Goal: Check status: Check status

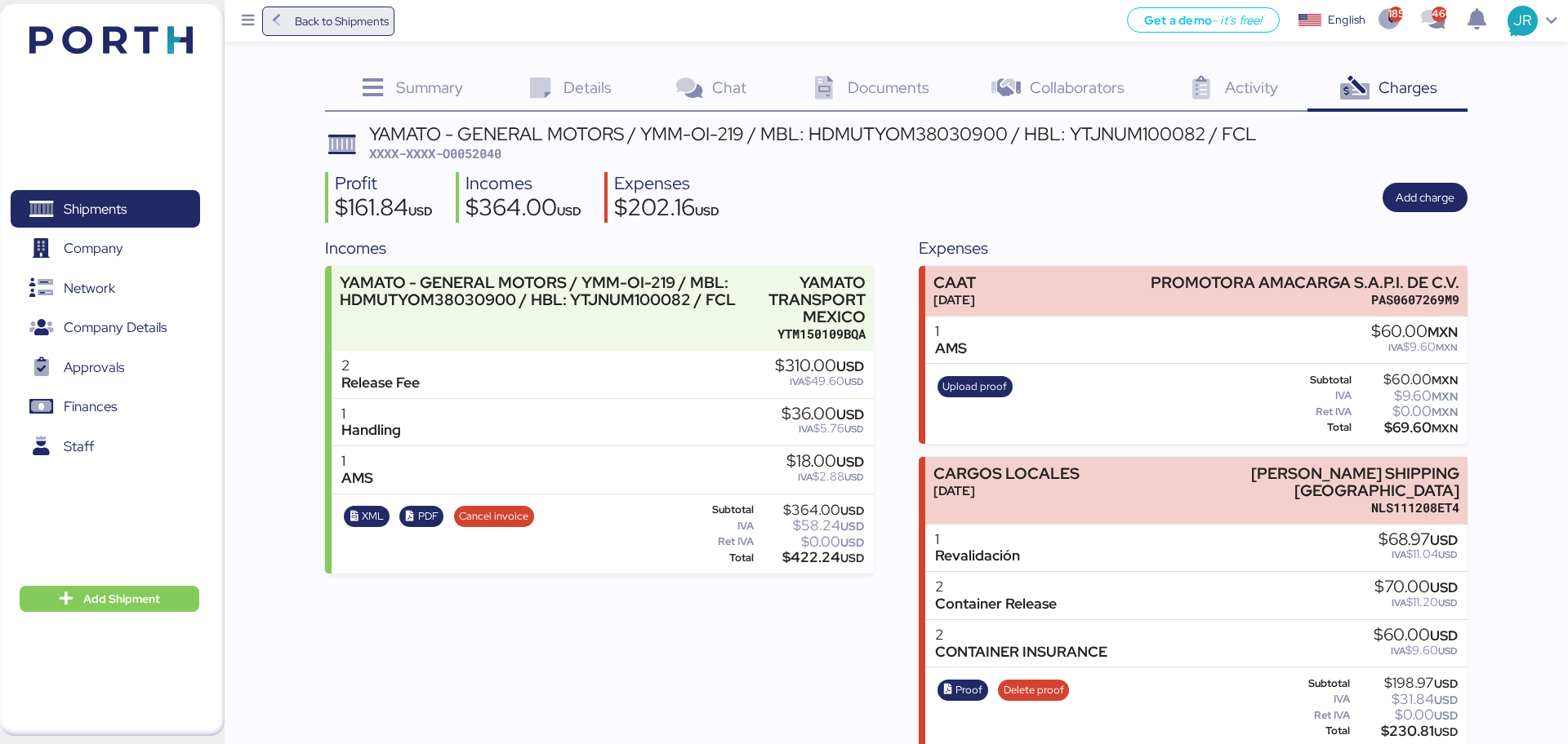
click at [320, 18] on span "Back to Shipments" at bounding box center [342, 21] width 94 height 19
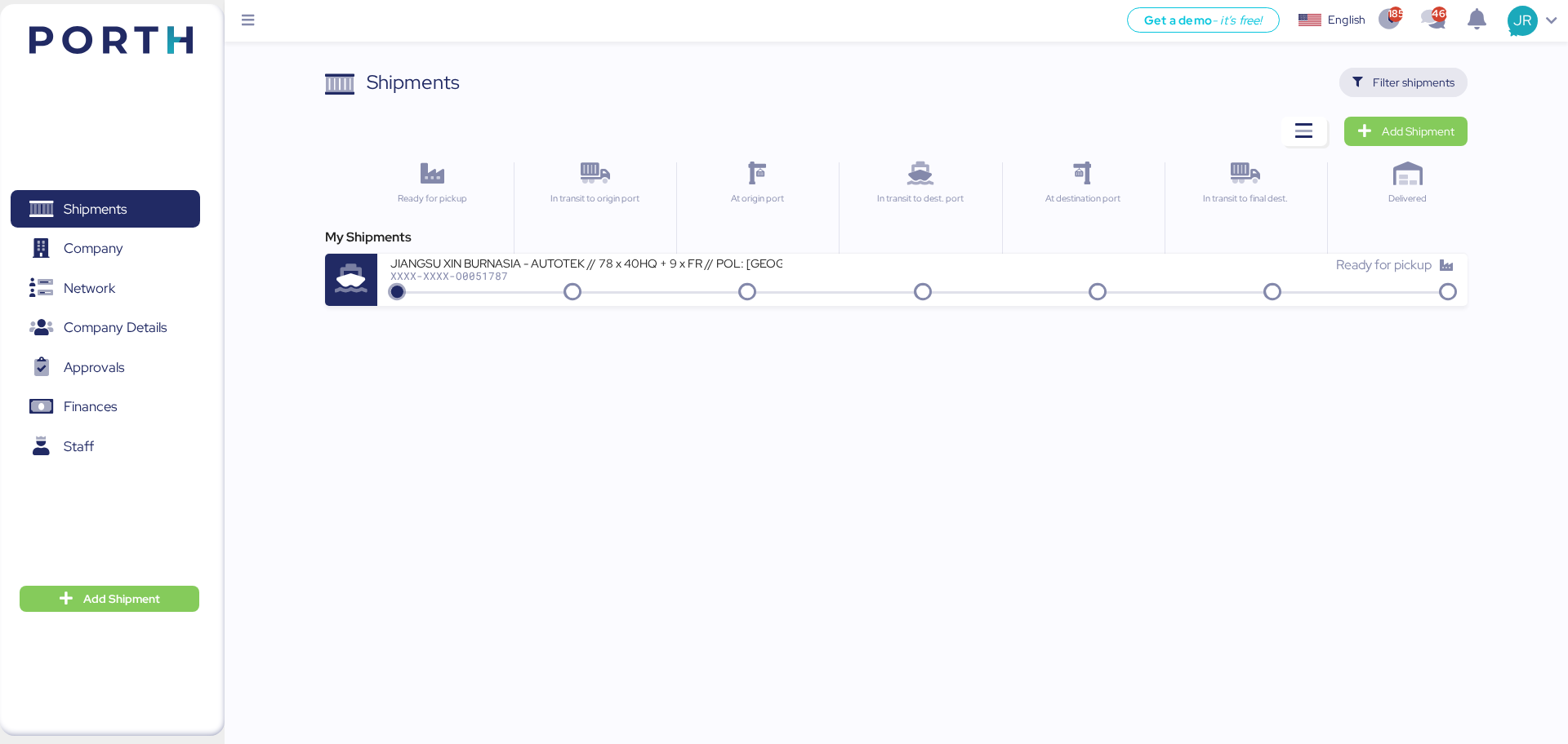
click at [1370, 91] on span "Filter shipments" at bounding box center [1403, 82] width 102 height 23
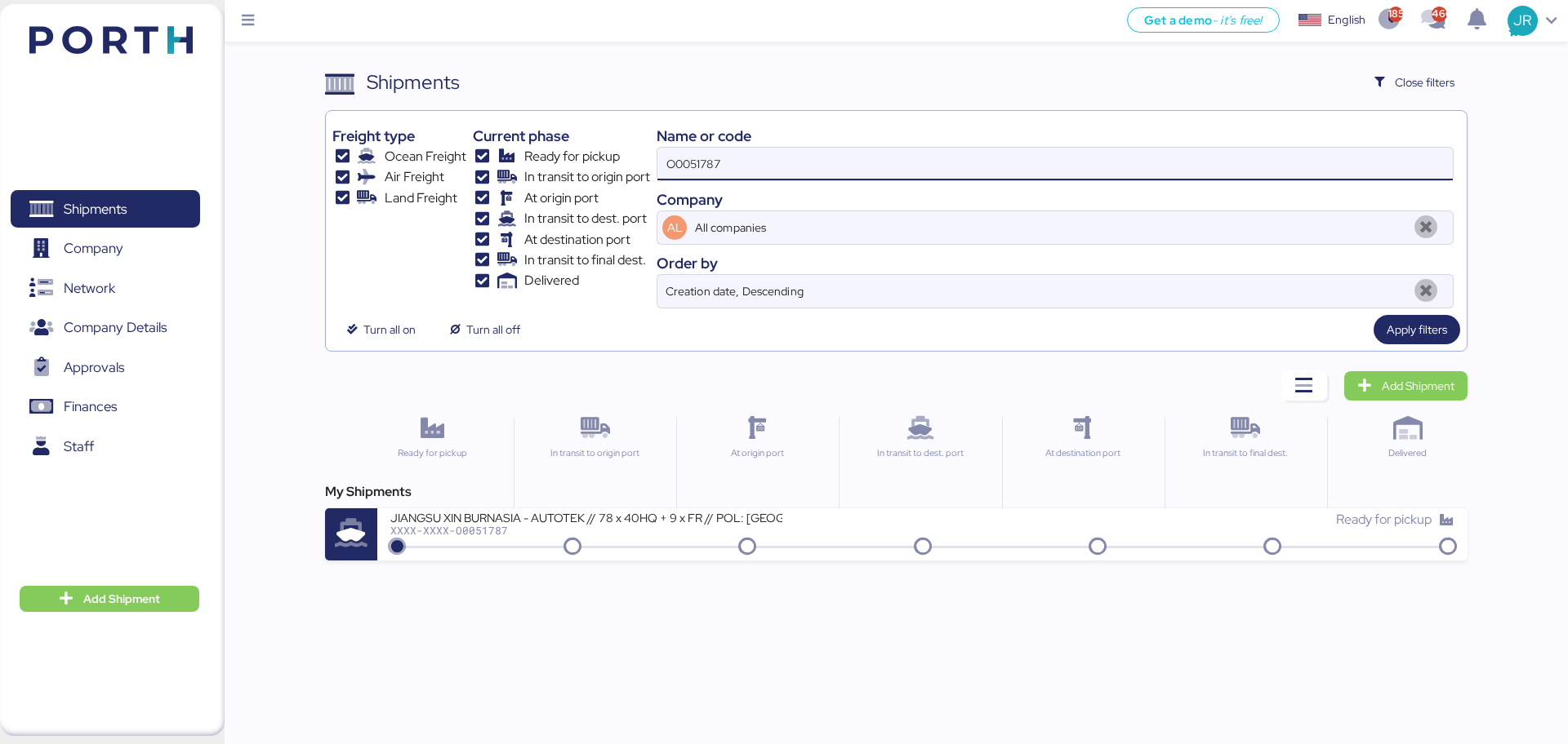
drag, startPoint x: 739, startPoint y: 168, endPoint x: 603, endPoint y: 168, distance: 136.0
click at [605, 168] on div "Freight type Ocean Freight Air Freight Land Freight Current phase Ready for pic…" at bounding box center [895, 213] width 1126 height 191
paste input "68"
type input "O0051768"
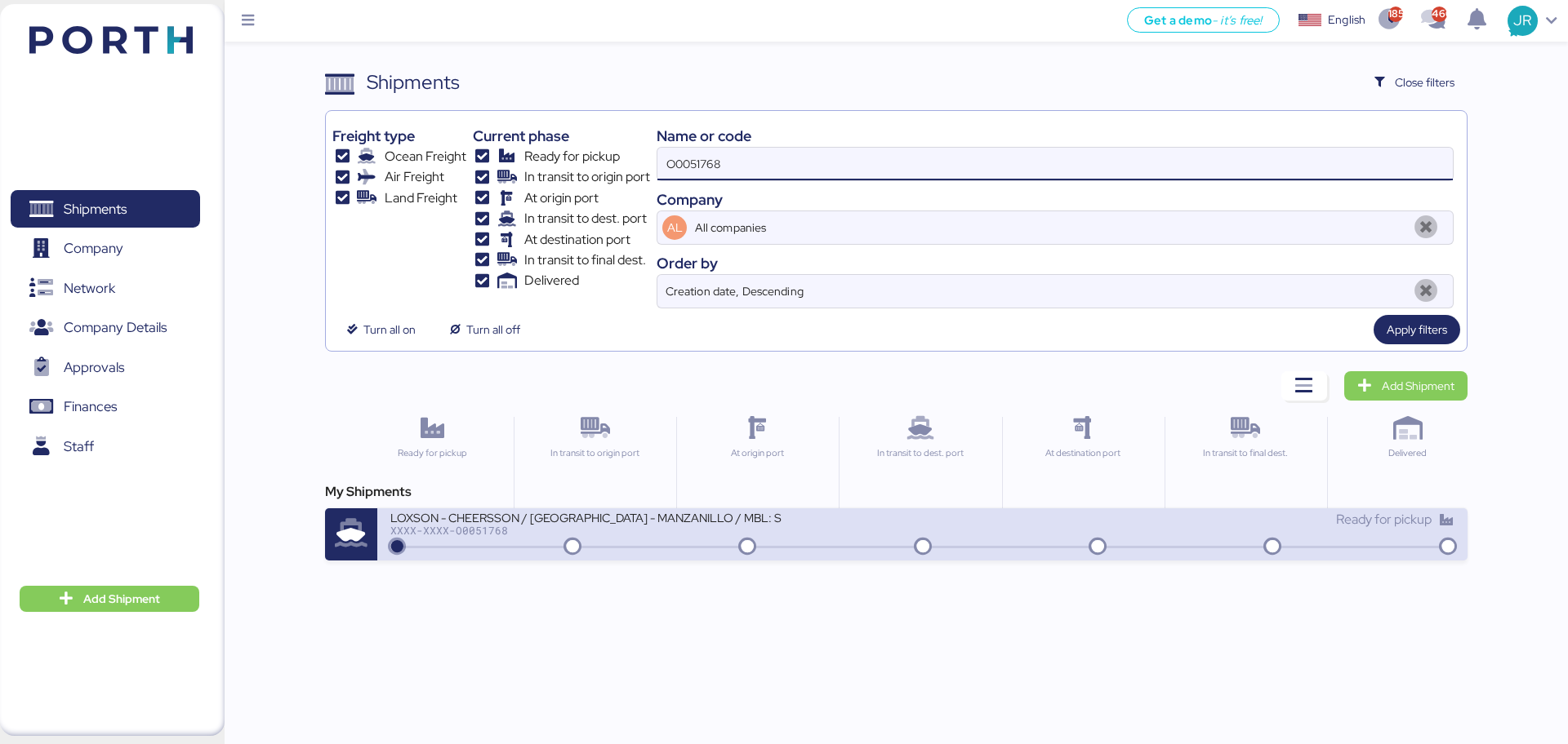
click at [485, 532] on div "XXXX-XXXX-O0051768" at bounding box center [586, 530] width 392 height 11
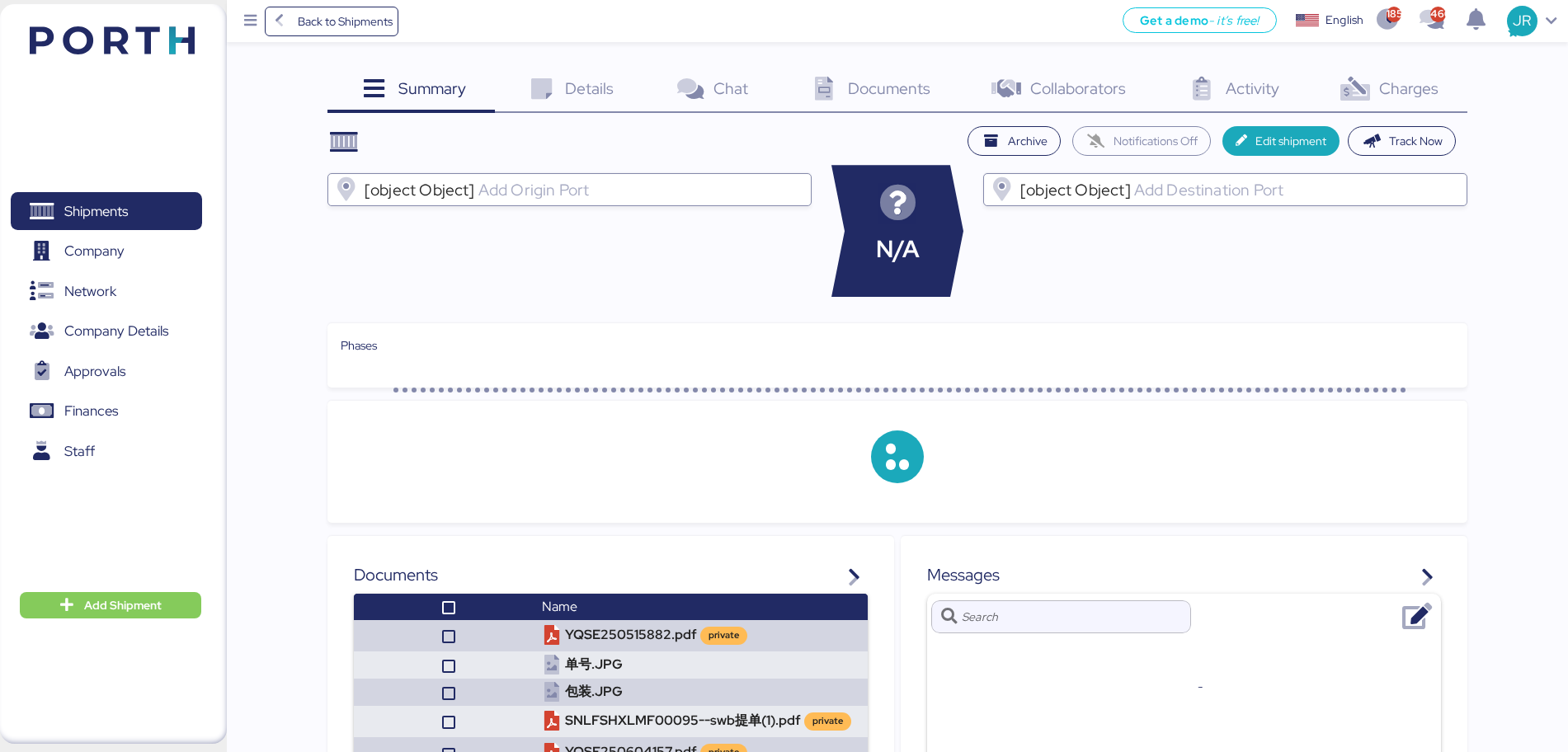
click at [1380, 90] on span "Charges" at bounding box center [1408, 88] width 59 height 21
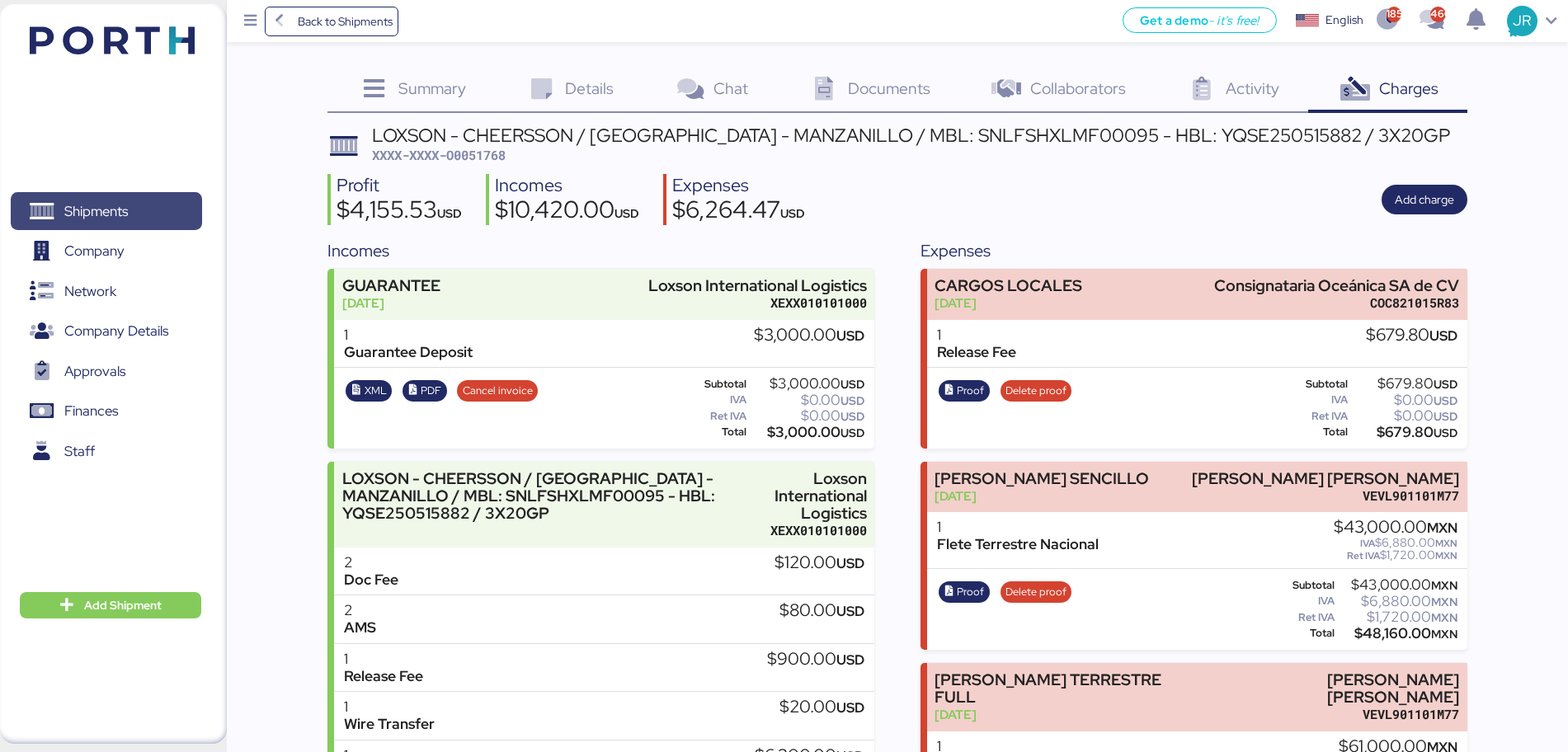
click at [94, 206] on span "Shipments" at bounding box center [97, 211] width 64 height 24
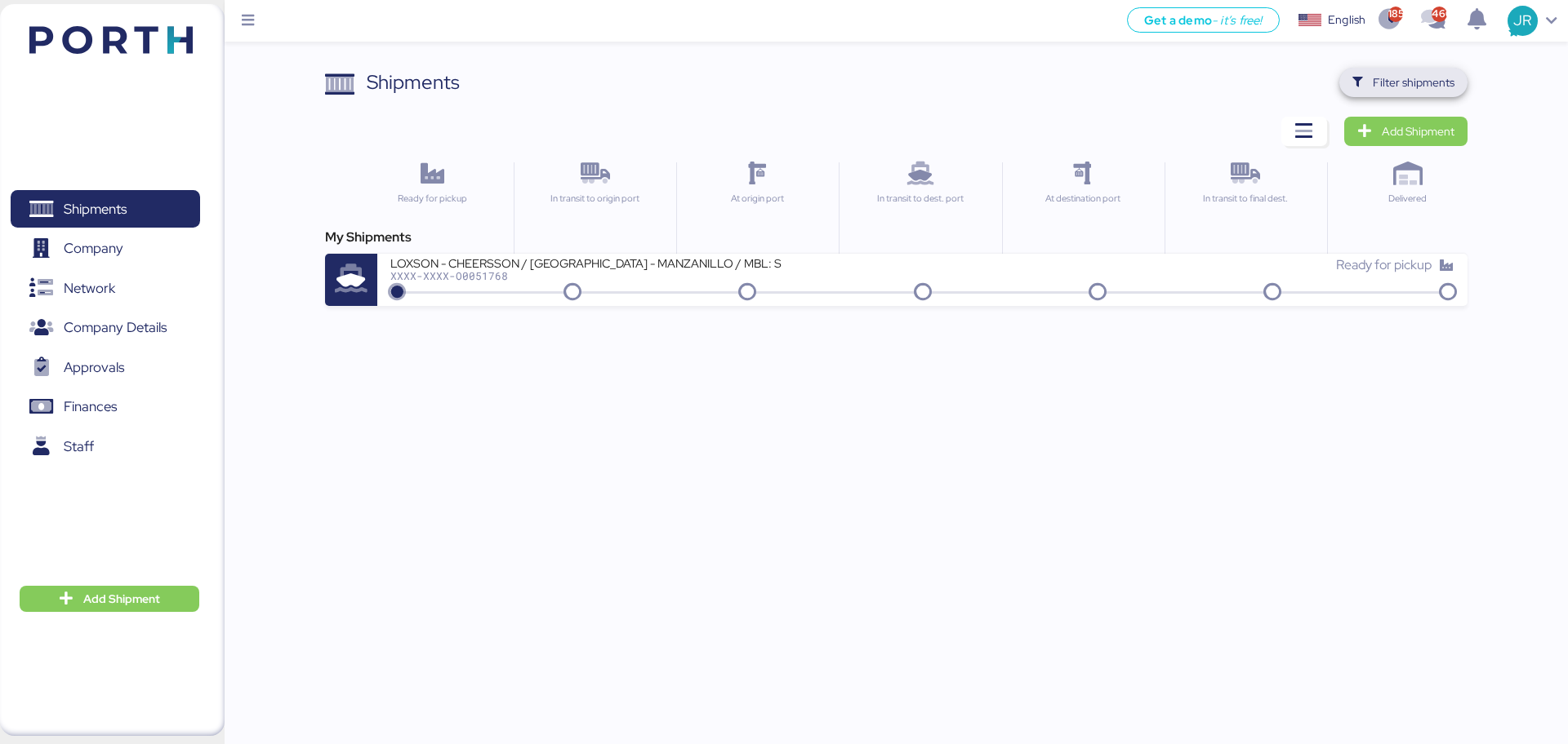
click at [1408, 78] on span "Filter shipments" at bounding box center [1413, 82] width 82 height 19
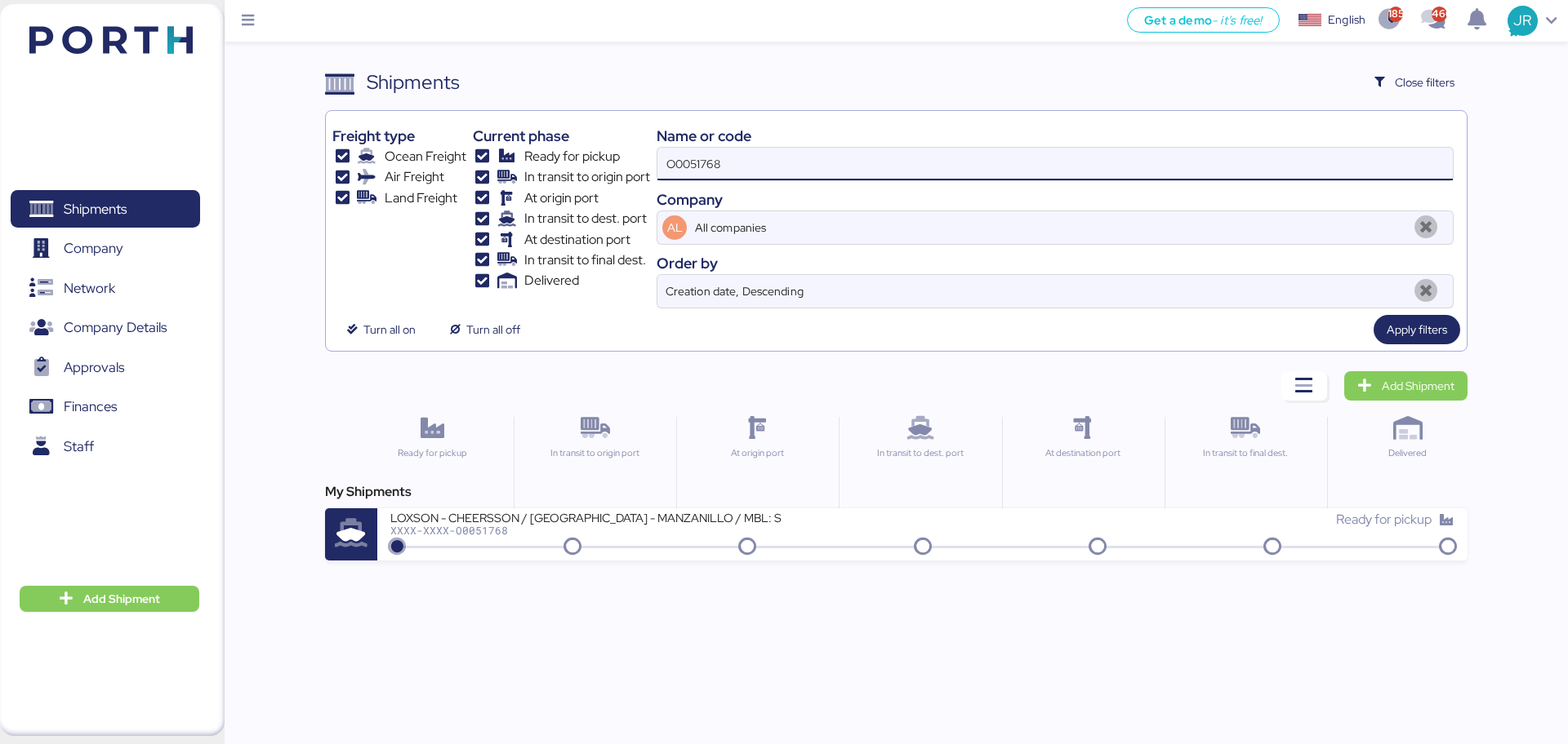
drag, startPoint x: 739, startPoint y: 167, endPoint x: 529, endPoint y: 194, distance: 211.7
click at [530, 194] on div "Freight type Ocean Freight Air Freight Land Freight Current phase Ready for pic…" at bounding box center [895, 213] width 1126 height 191
paste input "91"
type input "O0051918"
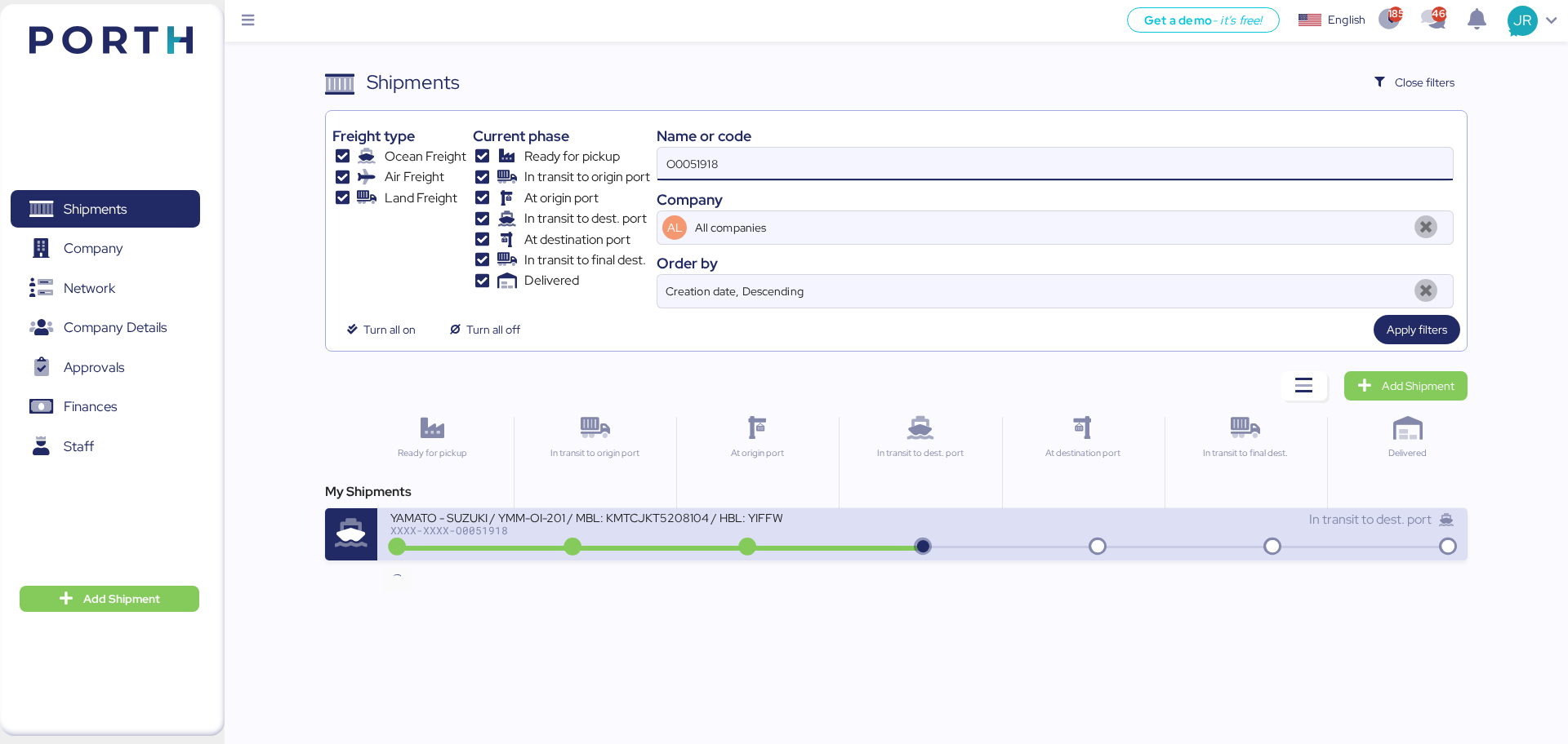
click at [449, 533] on div "XXXX-XXXX-O0051918" at bounding box center [586, 530] width 392 height 11
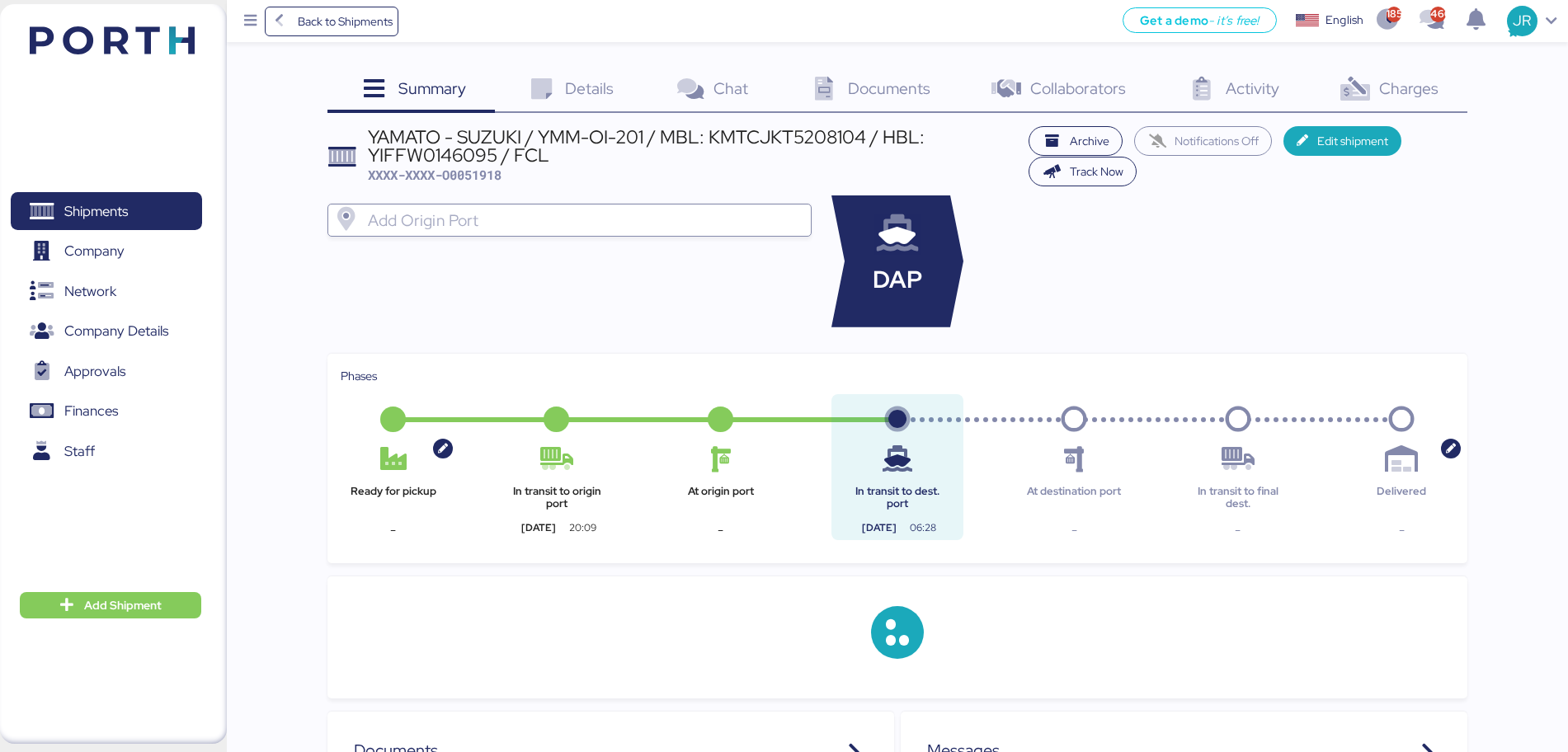
click at [1398, 91] on span "Charges" at bounding box center [1408, 88] width 59 height 21
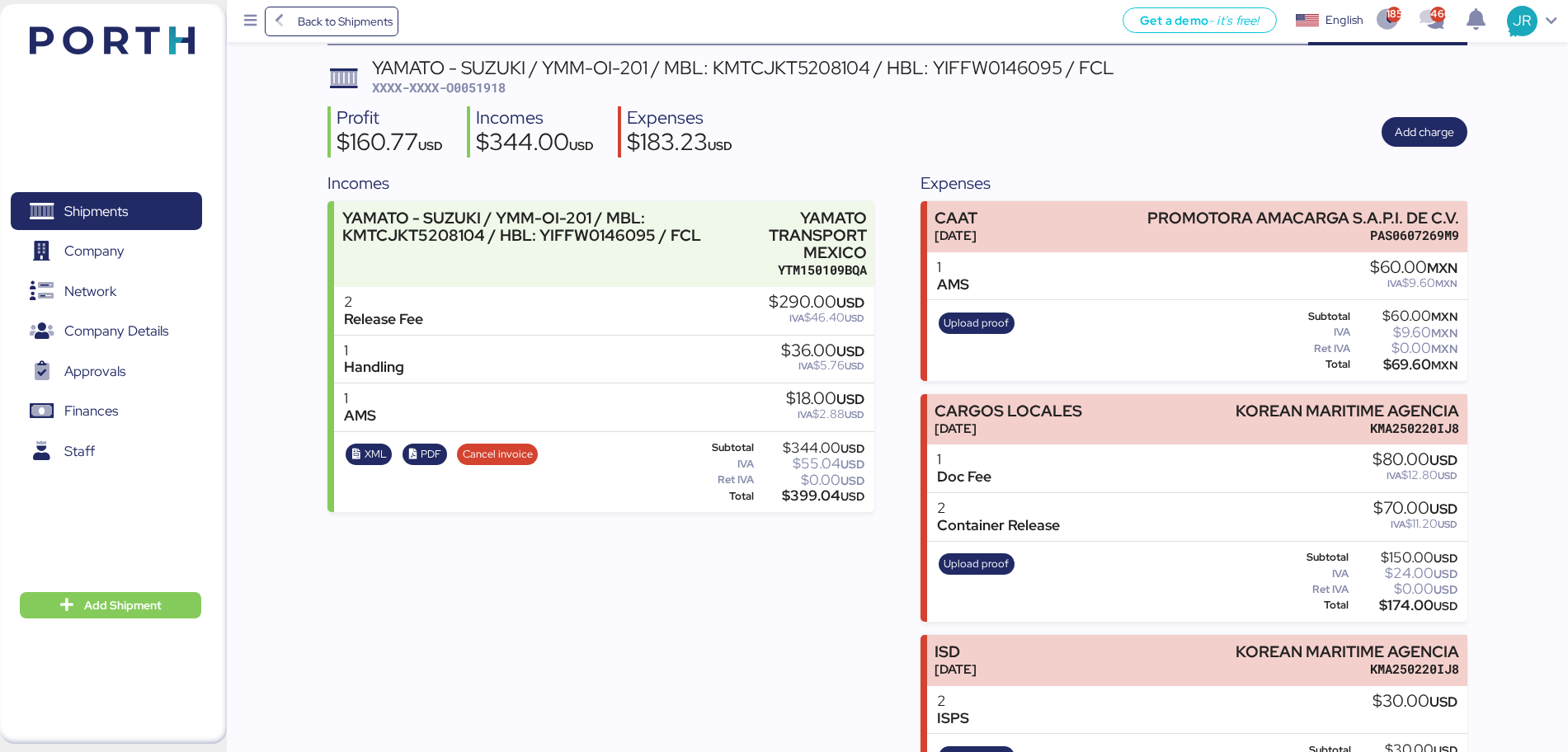
scroll to position [144, 0]
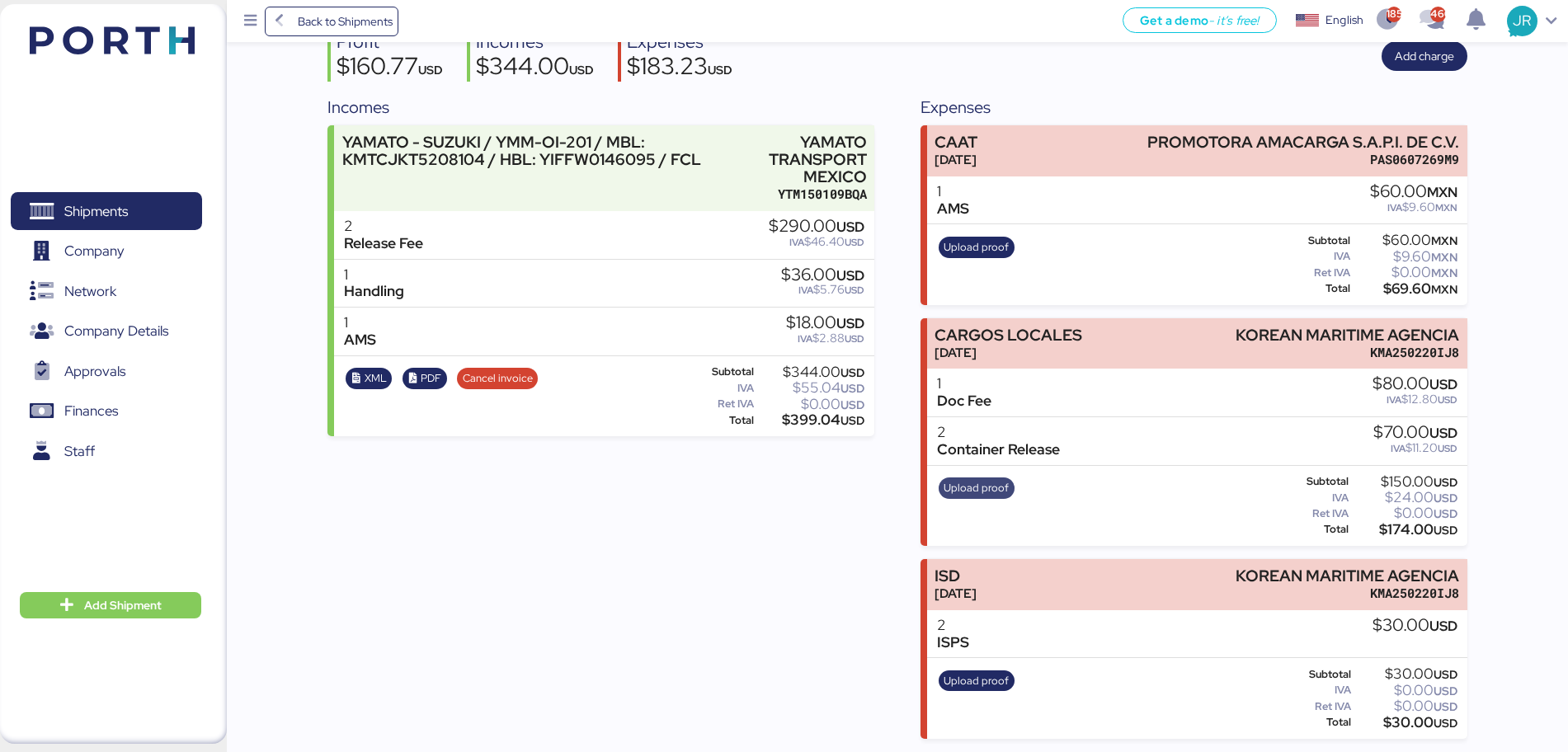
click at [985, 489] on span "Upload proof" at bounding box center [976, 488] width 65 height 18
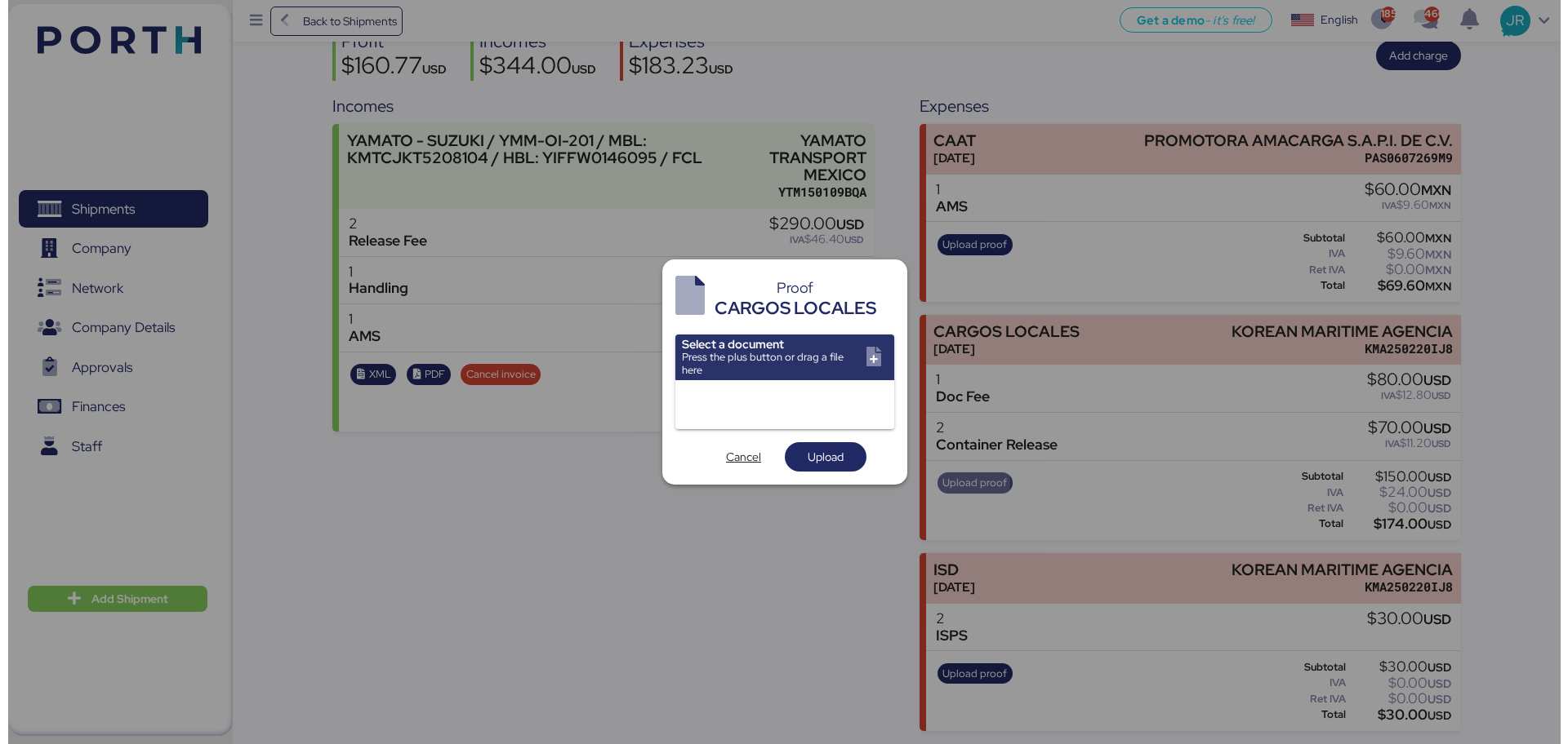
scroll to position [0, 0]
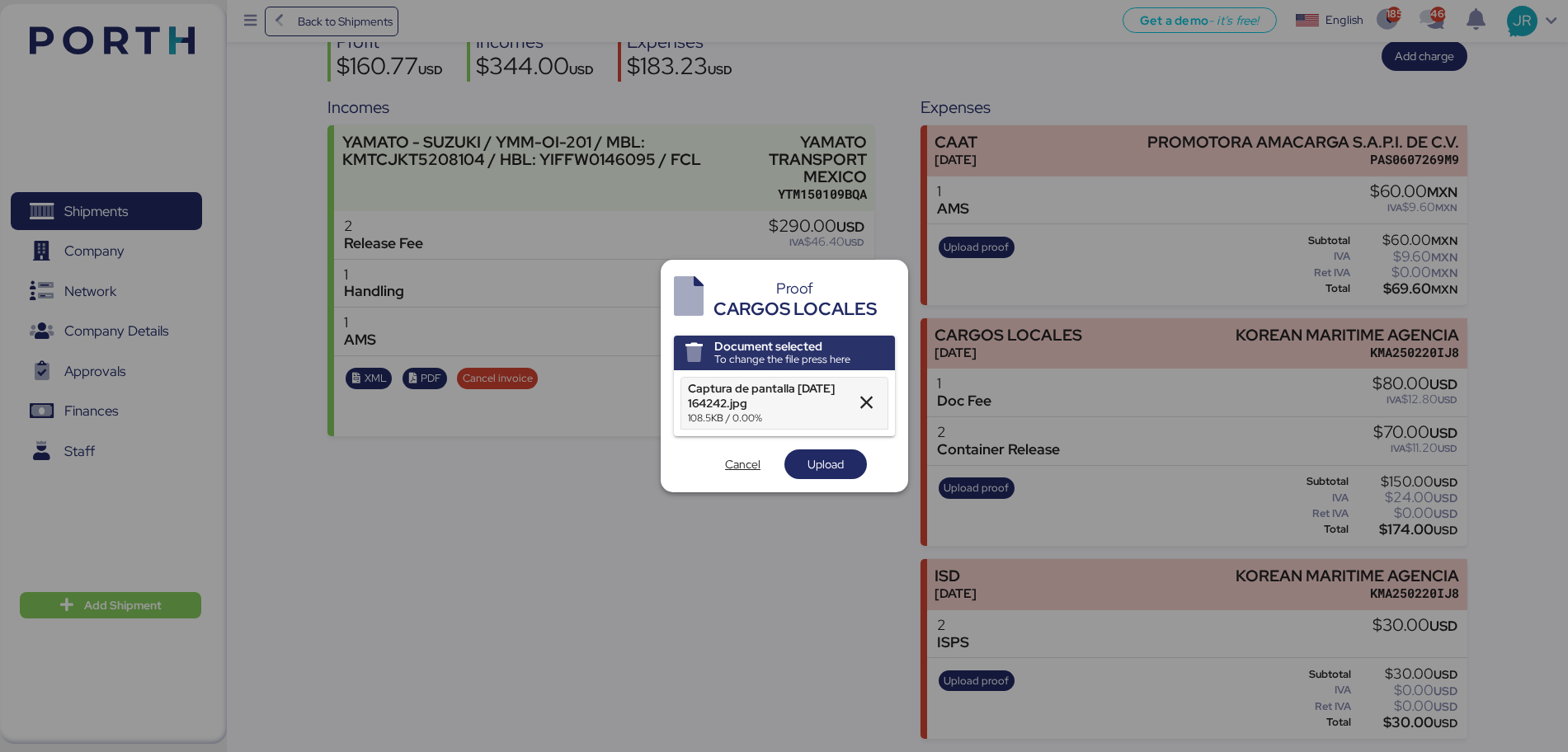
click at [819, 465] on span "Upload" at bounding box center [825, 464] width 36 height 20
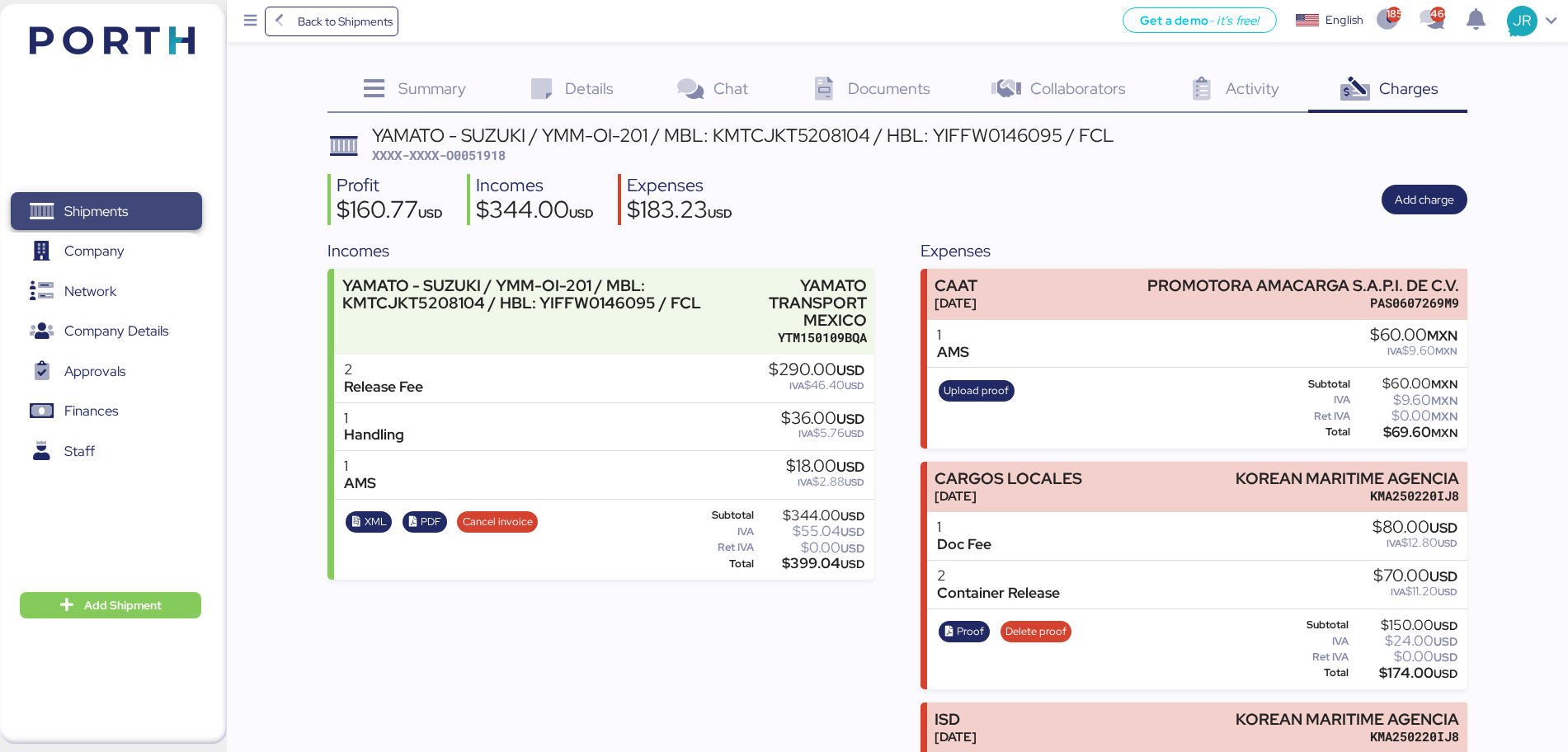
click at [87, 206] on span "Shipments" at bounding box center [97, 211] width 64 height 24
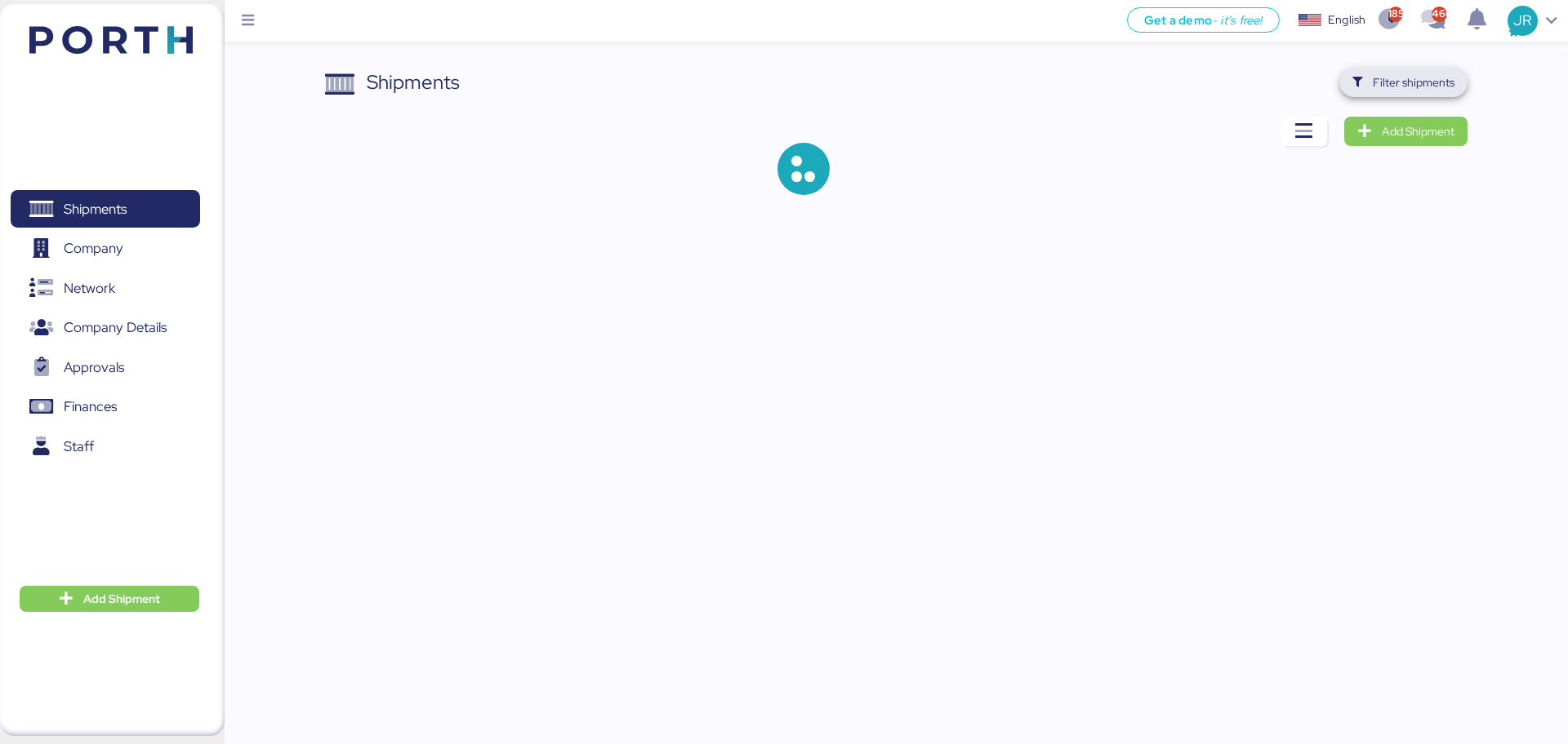
click at [1381, 76] on span "Filter shipments" at bounding box center [1413, 82] width 82 height 19
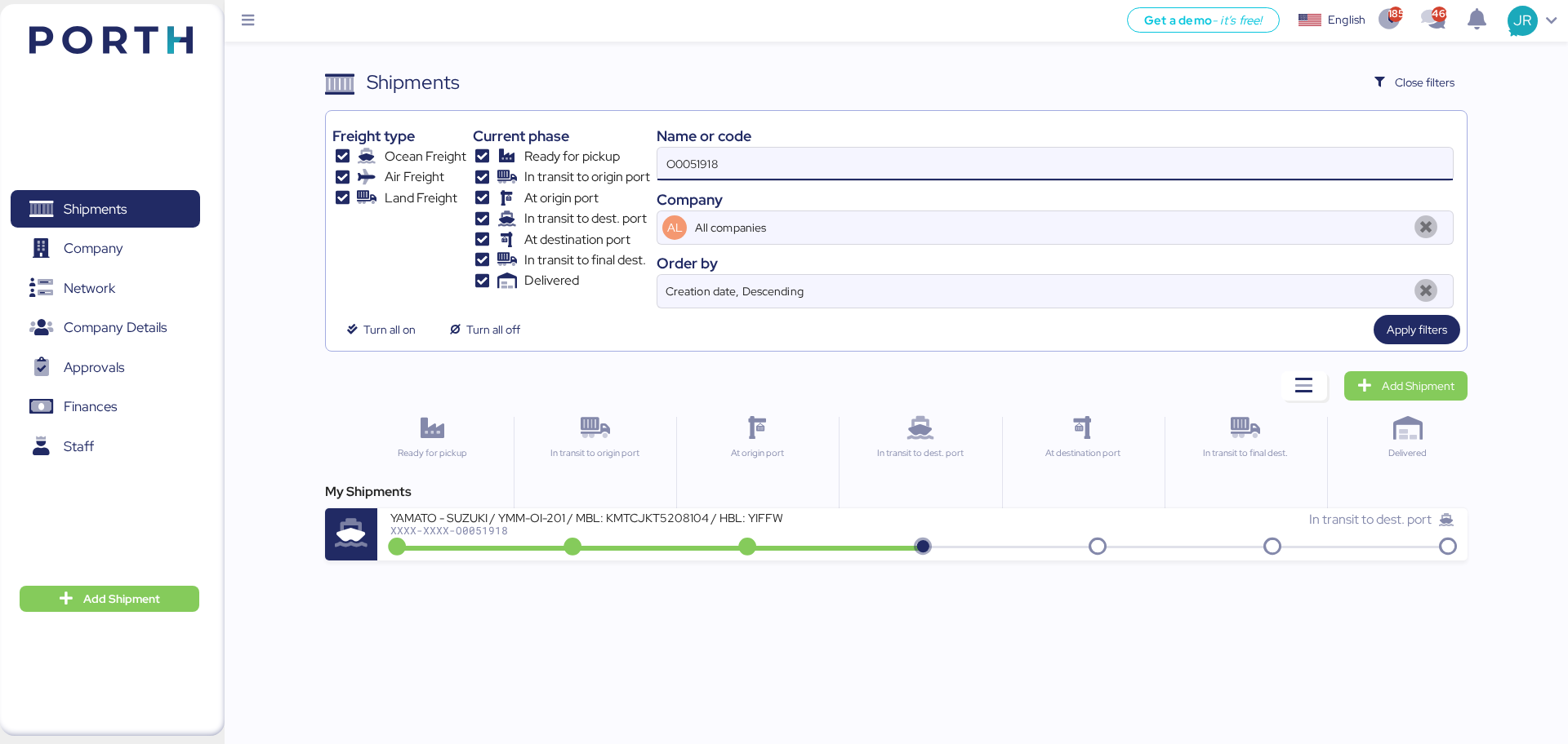
drag, startPoint x: 764, startPoint y: 158, endPoint x: 524, endPoint y: 157, distance: 240.0
click at [525, 157] on div "Freight type Ocean Freight Air Freight Land Freight Current phase Ready for pic…" at bounding box center [895, 213] width 1126 height 191
paste input "3"
type input "O0051913"
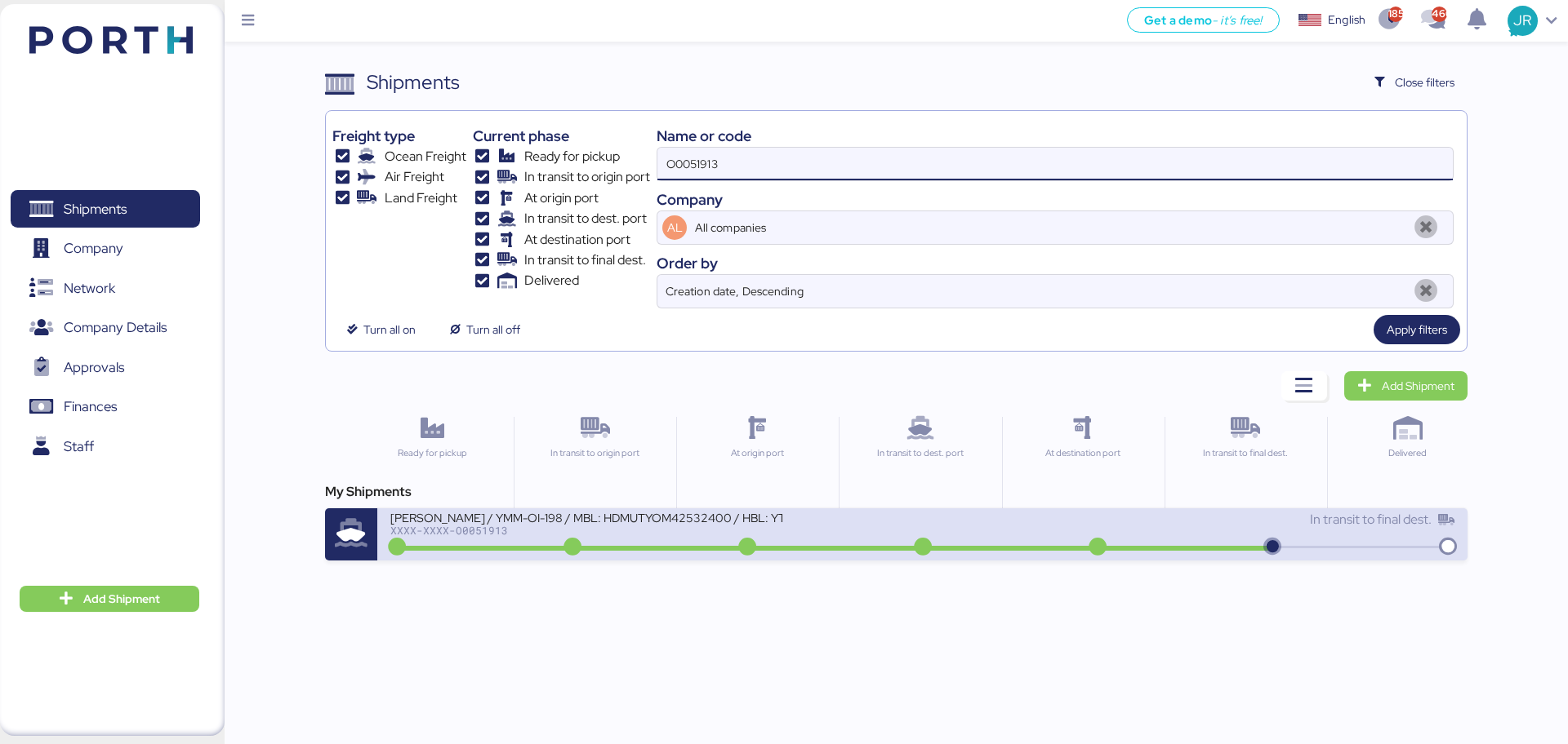
click at [453, 529] on div "XXXX-XXXX-O0051913" at bounding box center [586, 530] width 392 height 11
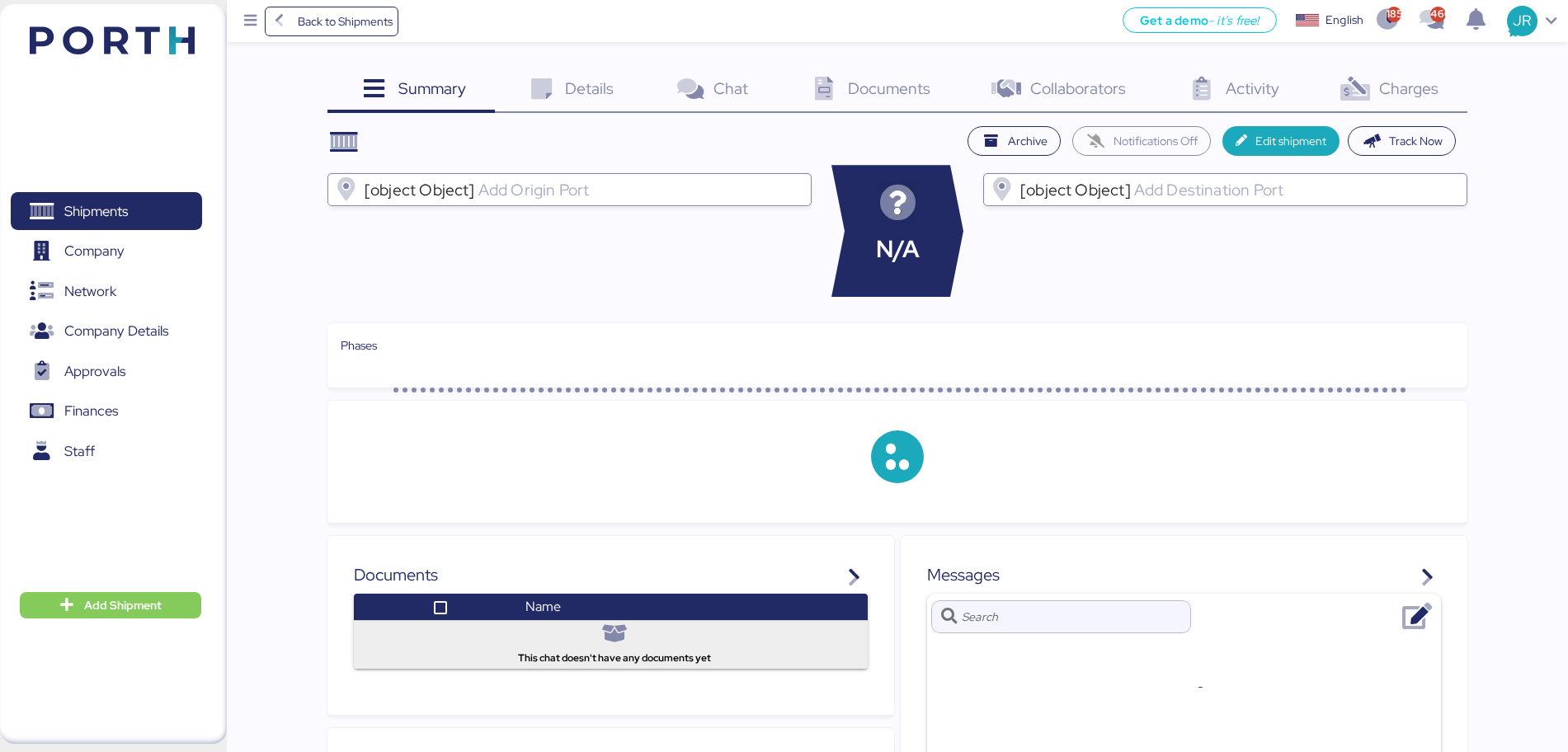
click at [1396, 90] on span "Charges" at bounding box center [1408, 88] width 59 height 21
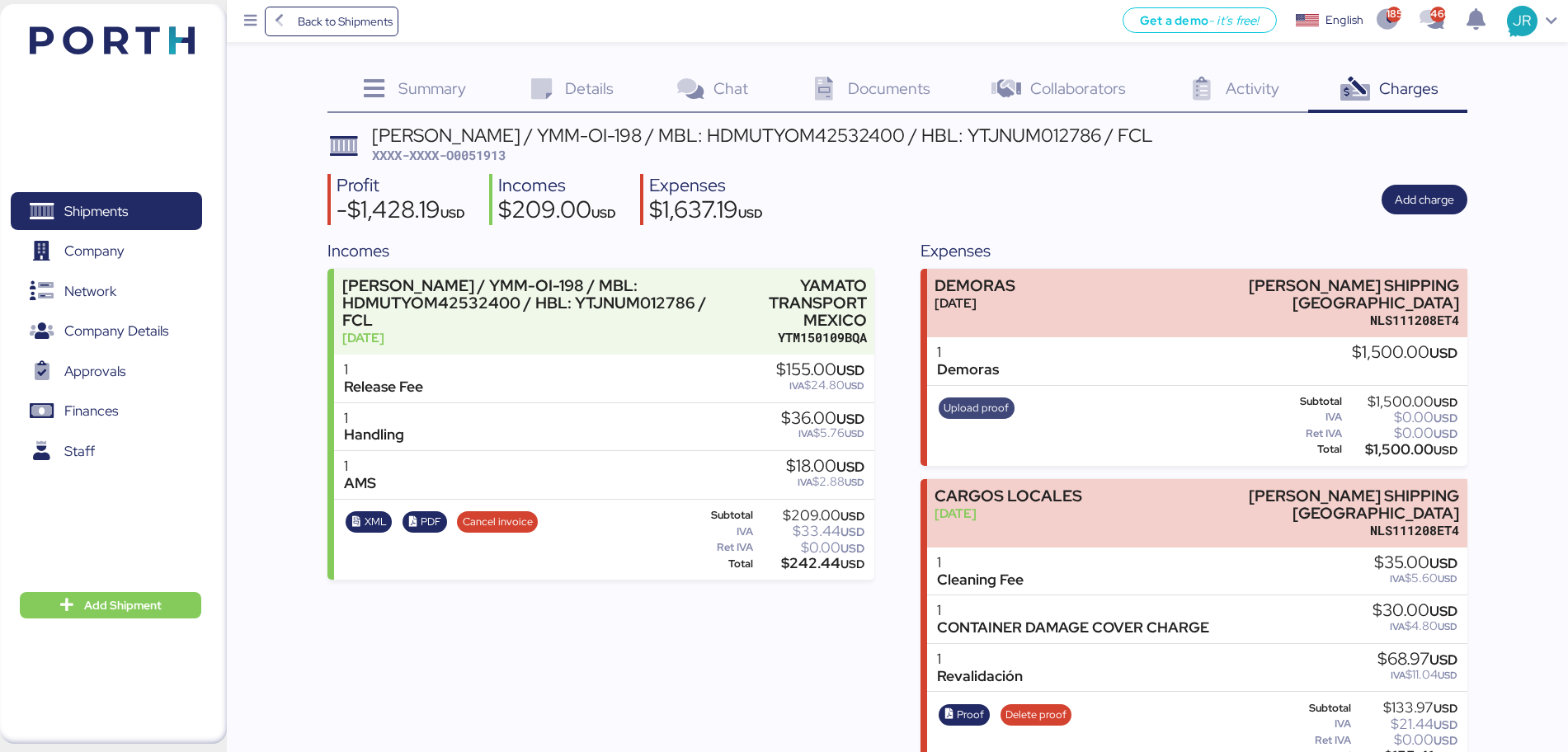
click at [965, 399] on span "Upload proof" at bounding box center [976, 408] width 65 height 18
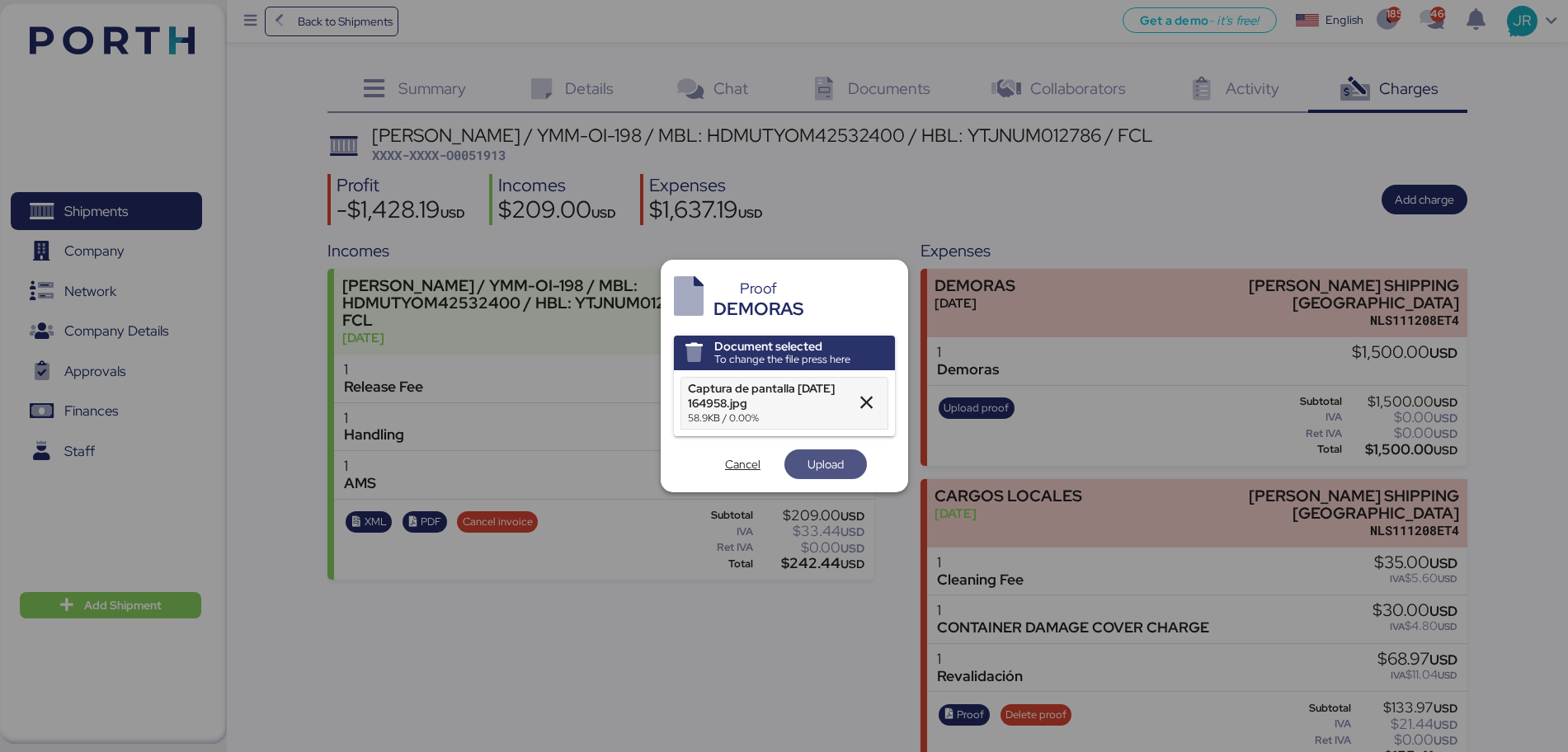
drag, startPoint x: 813, startPoint y: 457, endPoint x: 613, endPoint y: 89, distance: 418.8
click at [814, 456] on span "Upload" at bounding box center [825, 464] width 36 height 20
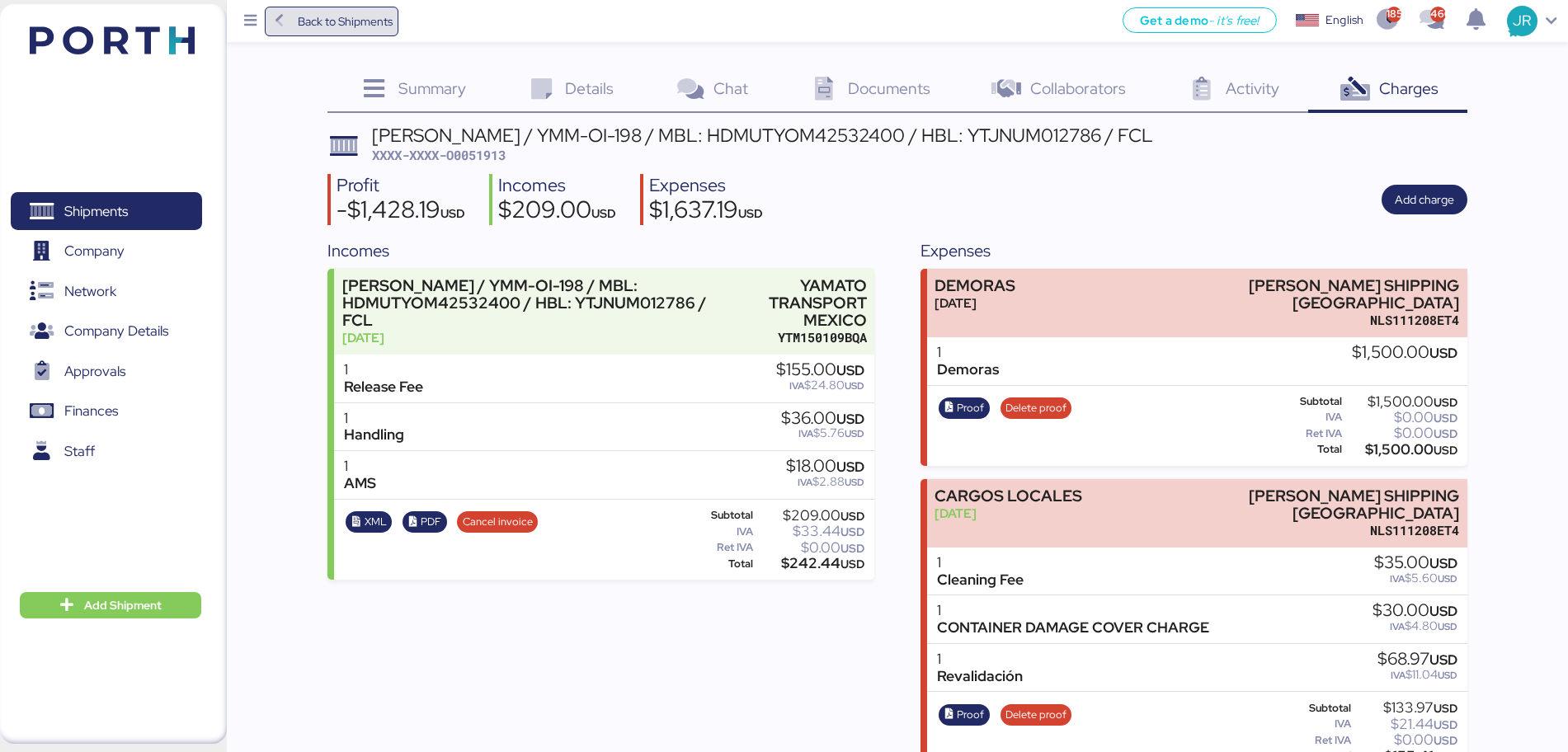
drag, startPoint x: 351, startPoint y: 18, endPoint x: 323, endPoint y: 6, distance: 30.5
click at [350, 18] on span "Back to Shipments" at bounding box center [345, 21] width 95 height 20
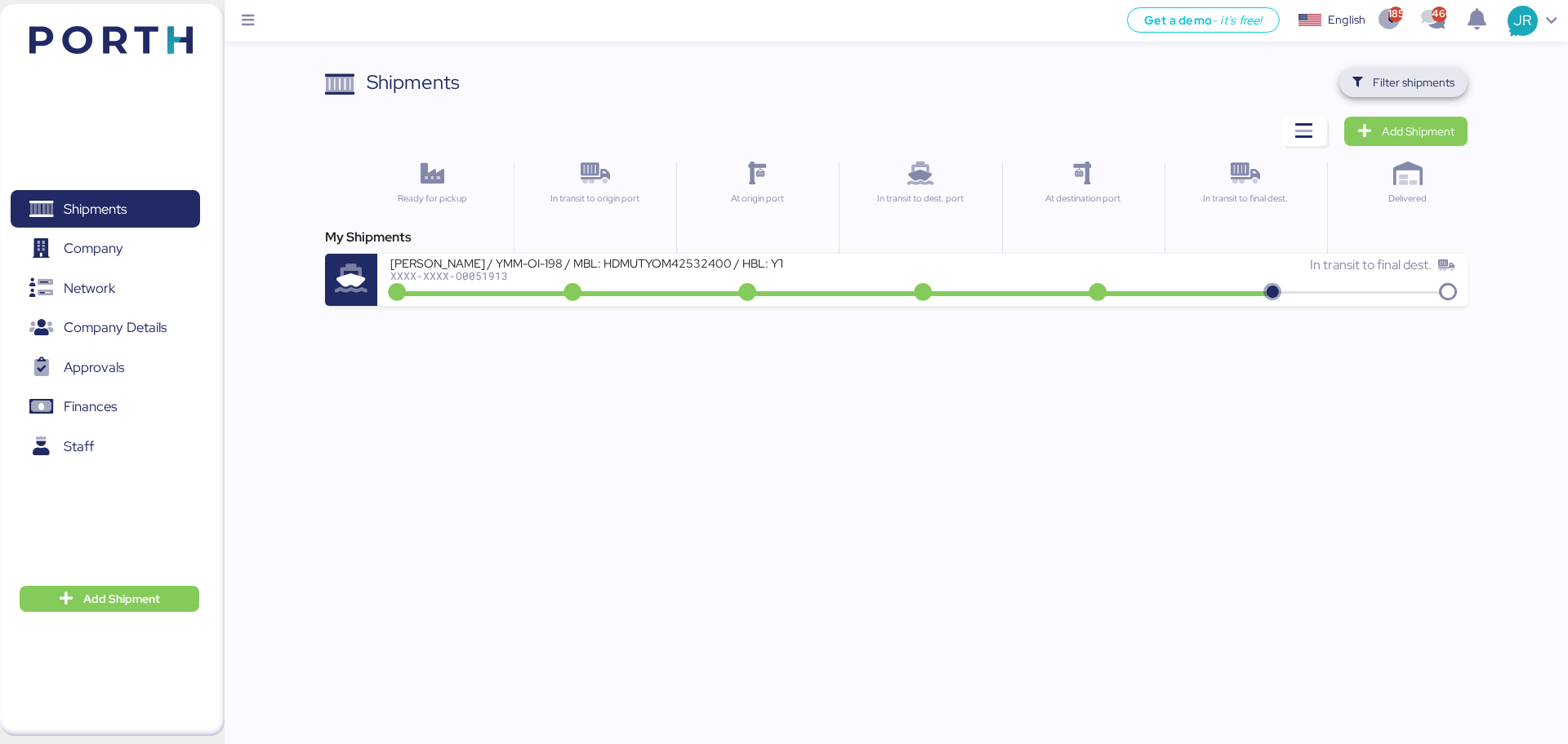
click at [1372, 79] on span "Filter shipments" at bounding box center [1403, 82] width 102 height 23
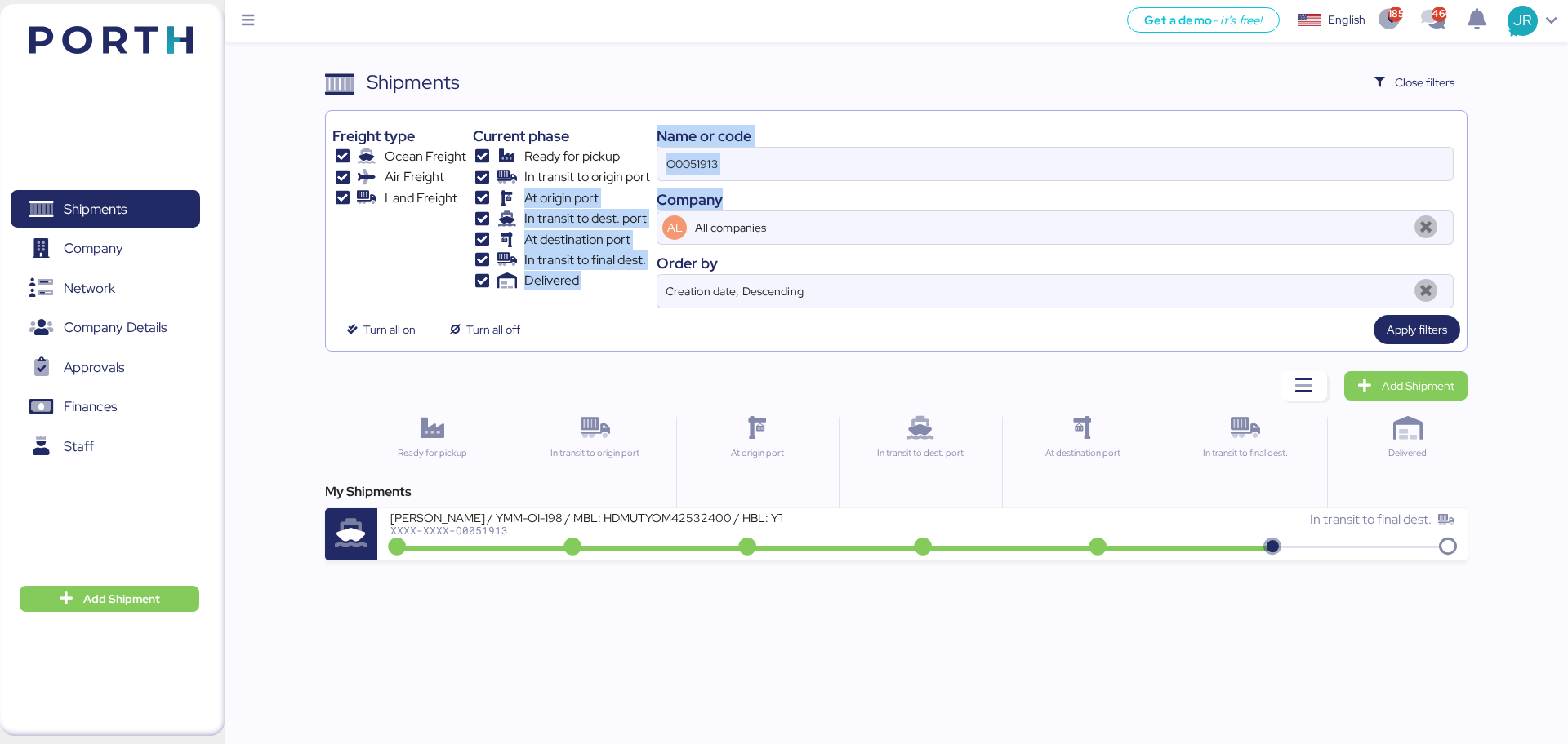
drag, startPoint x: 720, startPoint y: 180, endPoint x: 538, endPoint y: 172, distance: 182.2
click at [543, 182] on div "Freight type Ocean Freight Air Freight Land Freight Current phase Ready for pic…" at bounding box center [895, 213] width 1126 height 191
click at [695, 154] on input "O0051913" at bounding box center [1055, 163] width 795 height 32
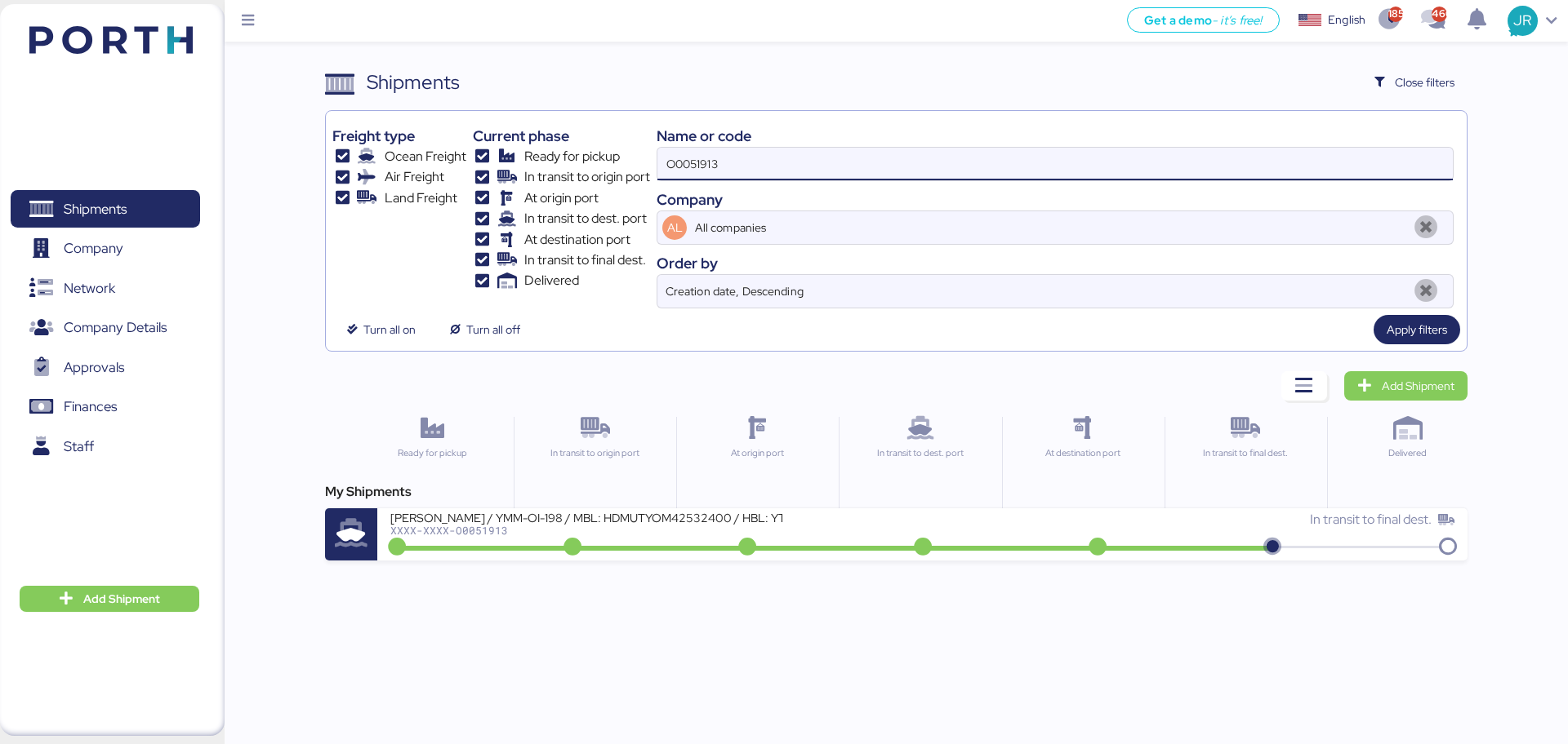
click at [695, 154] on input "O0051913" at bounding box center [1055, 163] width 795 height 32
type input "bma"
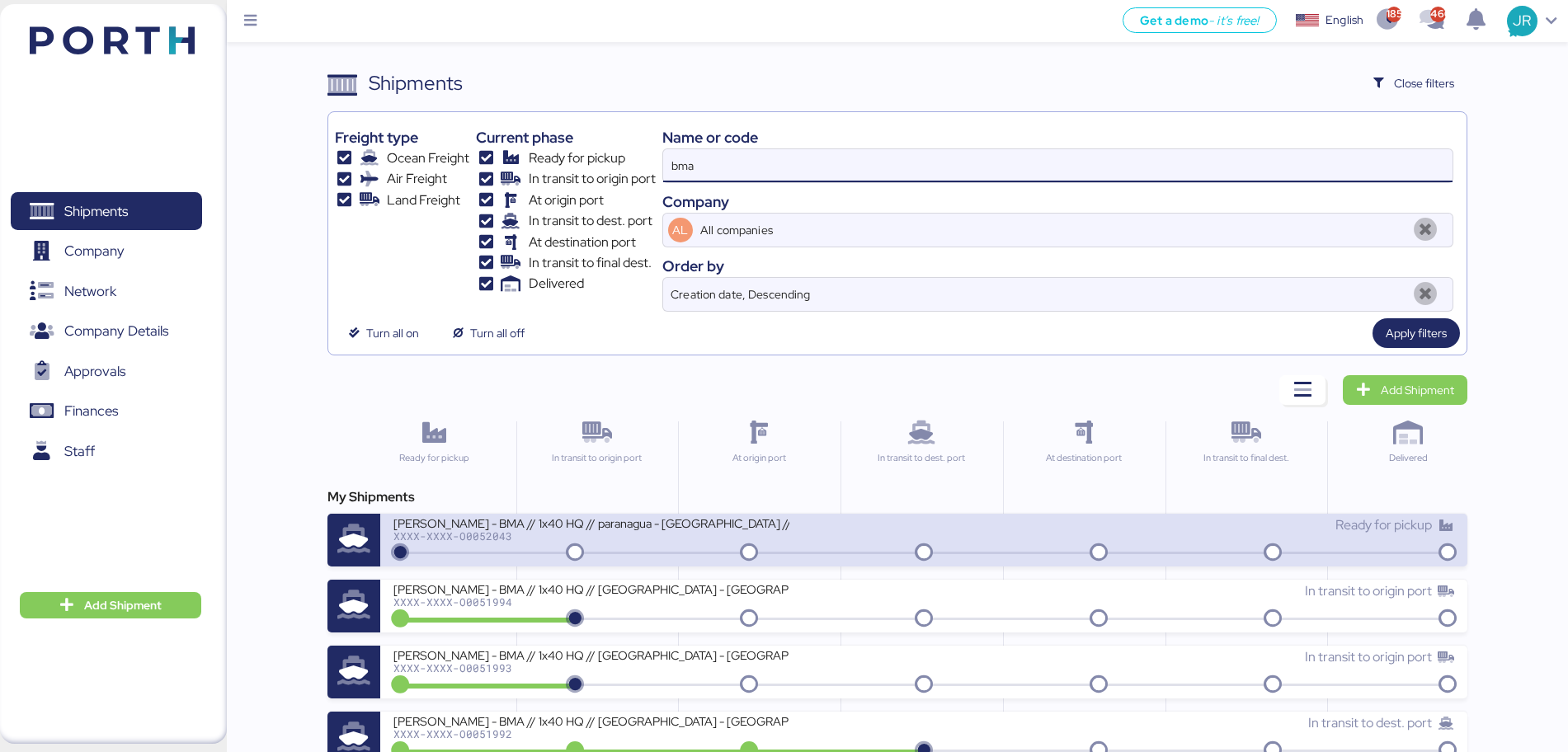
click at [495, 528] on div "[PERSON_NAME] - BMA // 1x40 HQ // paranagua - [GEOGRAPHIC_DATA] // MBL: PENDIEN…" at bounding box center [592, 522] width 396 height 14
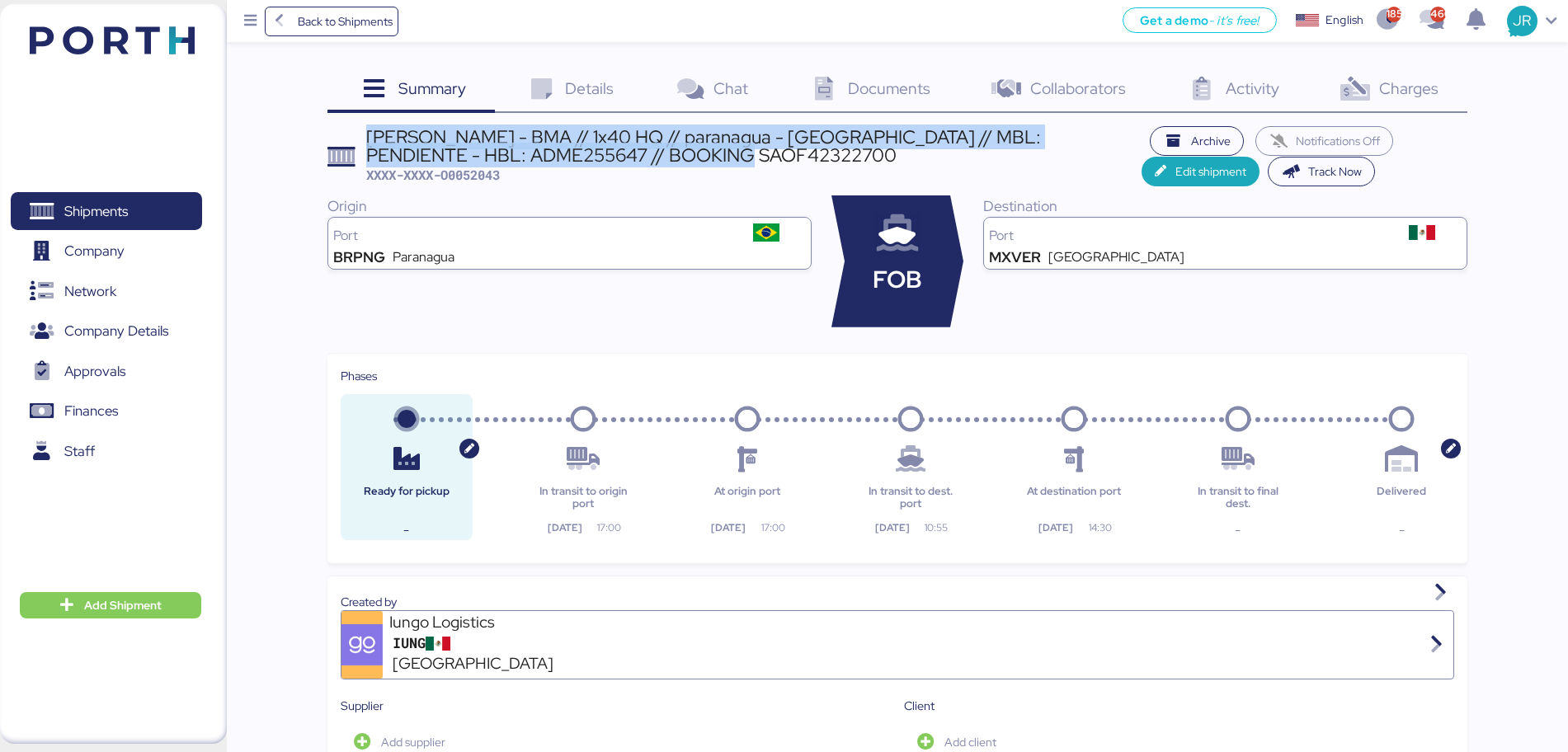
drag, startPoint x: 762, startPoint y: 153, endPoint x: 365, endPoint y: 136, distance: 397.4
click at [365, 136] on header "[PERSON_NAME] - BMA // 1x40 HQ // paranagua - [GEOGRAPHIC_DATA] // MBL: PENDIEN…" at bounding box center [897, 156] width 1140 height 60
copy div "[PERSON_NAME] - BMA // 1x40 HQ // paranagua - [GEOGRAPHIC_DATA] // MBL: PENDIEN…"
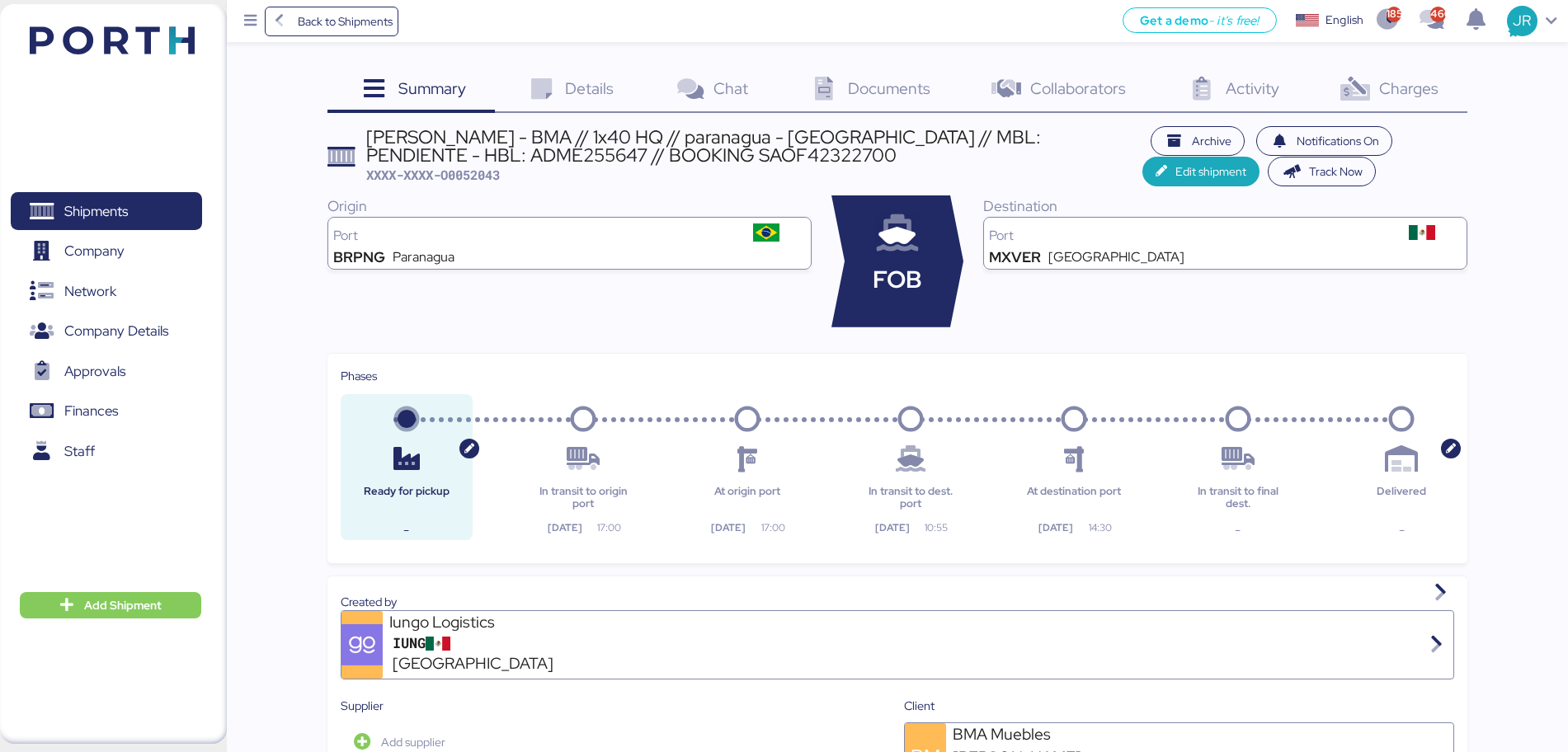
click at [1375, 87] on div "Charges 0" at bounding box center [1387, 90] width 159 height 44
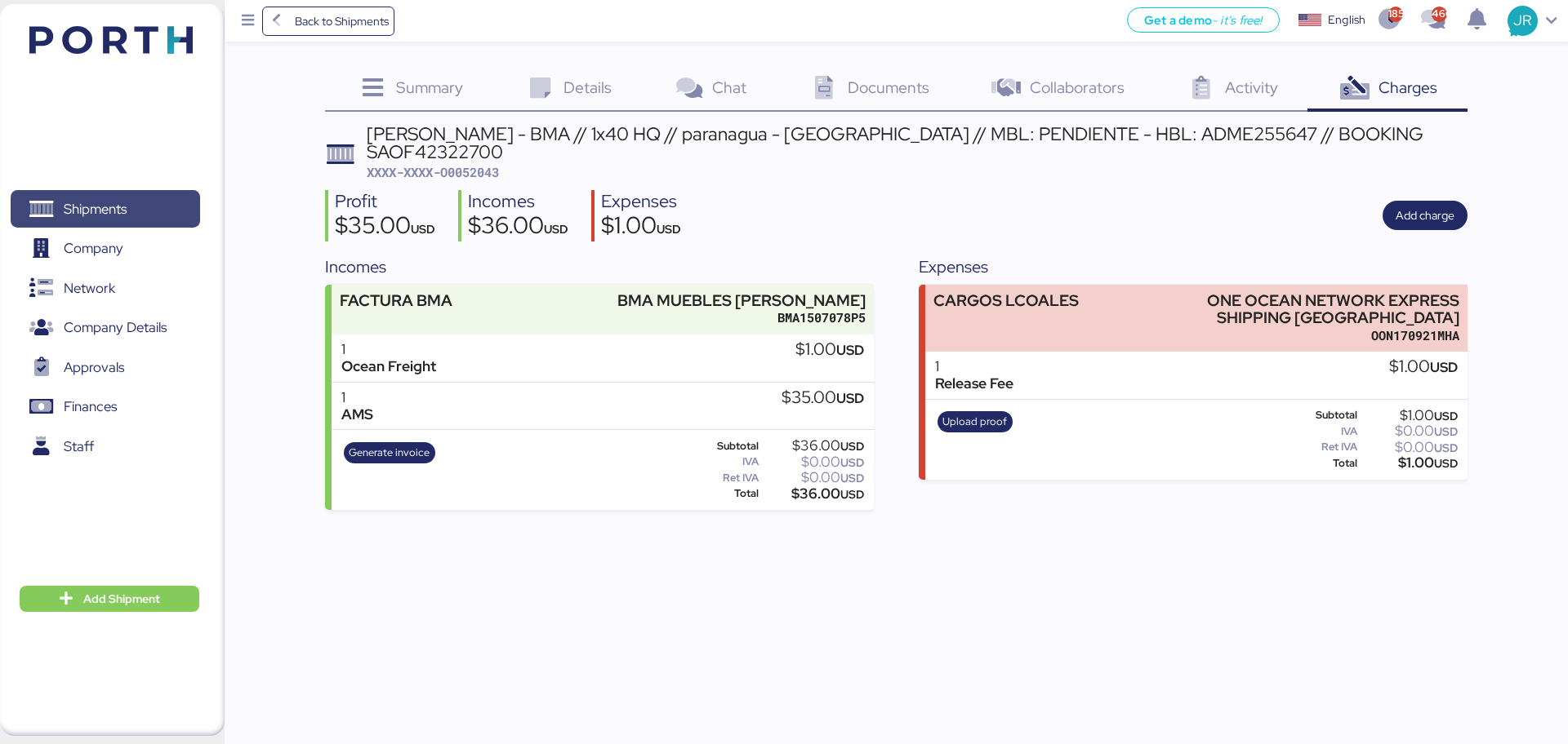
click at [138, 197] on span "Shipments" at bounding box center [105, 209] width 176 height 24
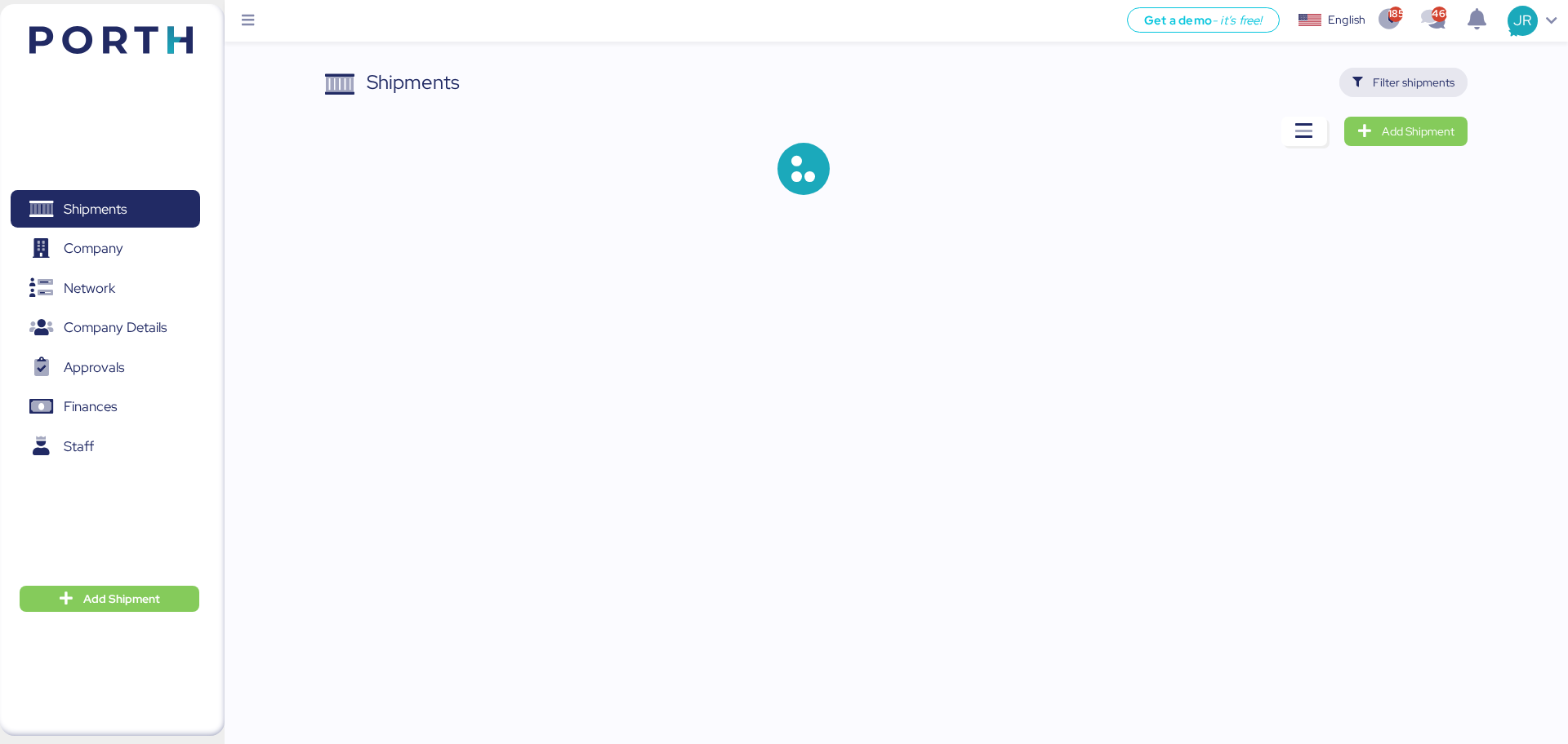
click at [1399, 78] on span "Filter shipments" at bounding box center [1413, 82] width 82 height 19
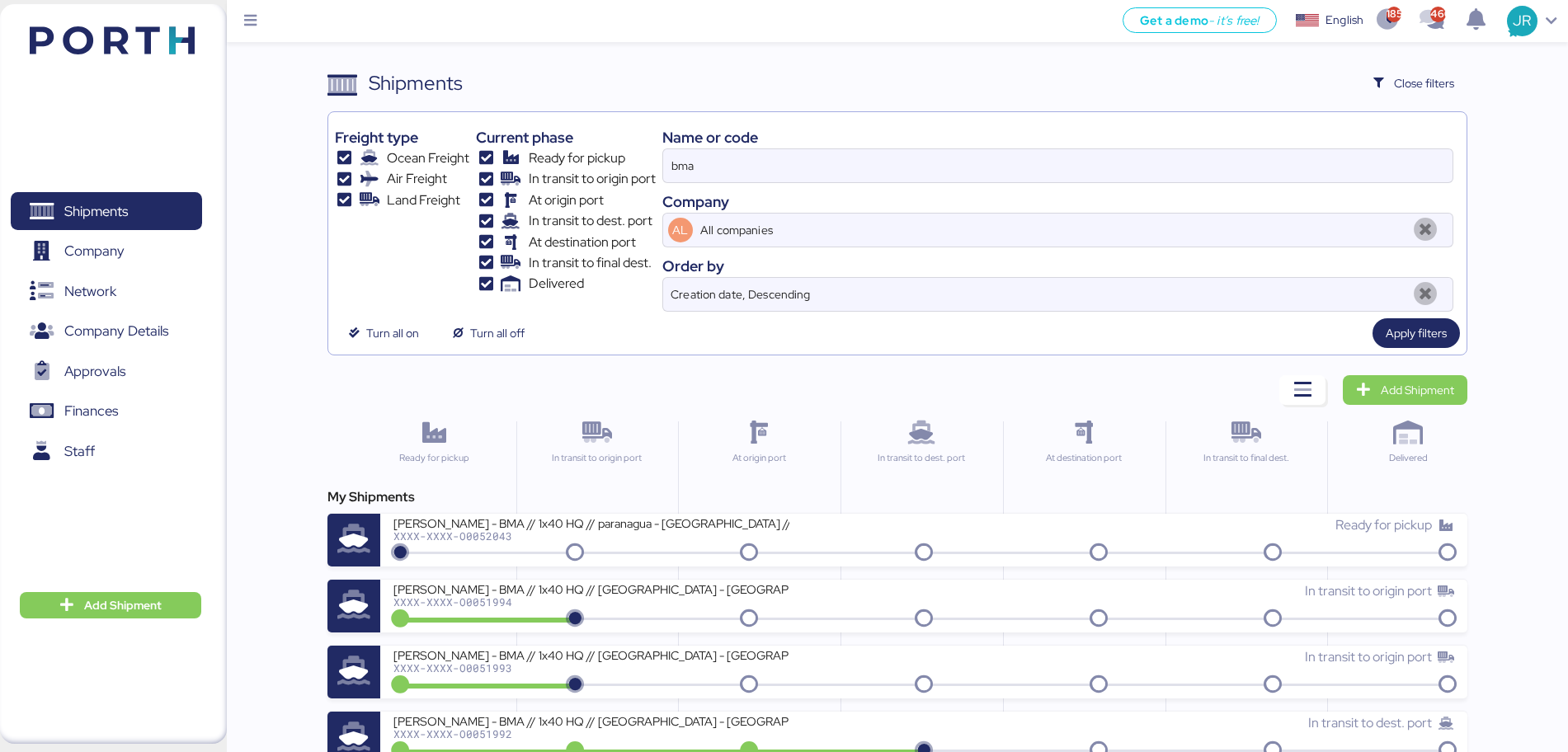
drag, startPoint x: 731, startPoint y: 164, endPoint x: 555, endPoint y: 179, distance: 176.6
click at [556, 179] on div "Freight type Ocean Freight Air Freight Land Freight Current phase Ready for pic…" at bounding box center [898, 215] width 1125 height 193
paste input "ADME255568"
type input "ADME255568"
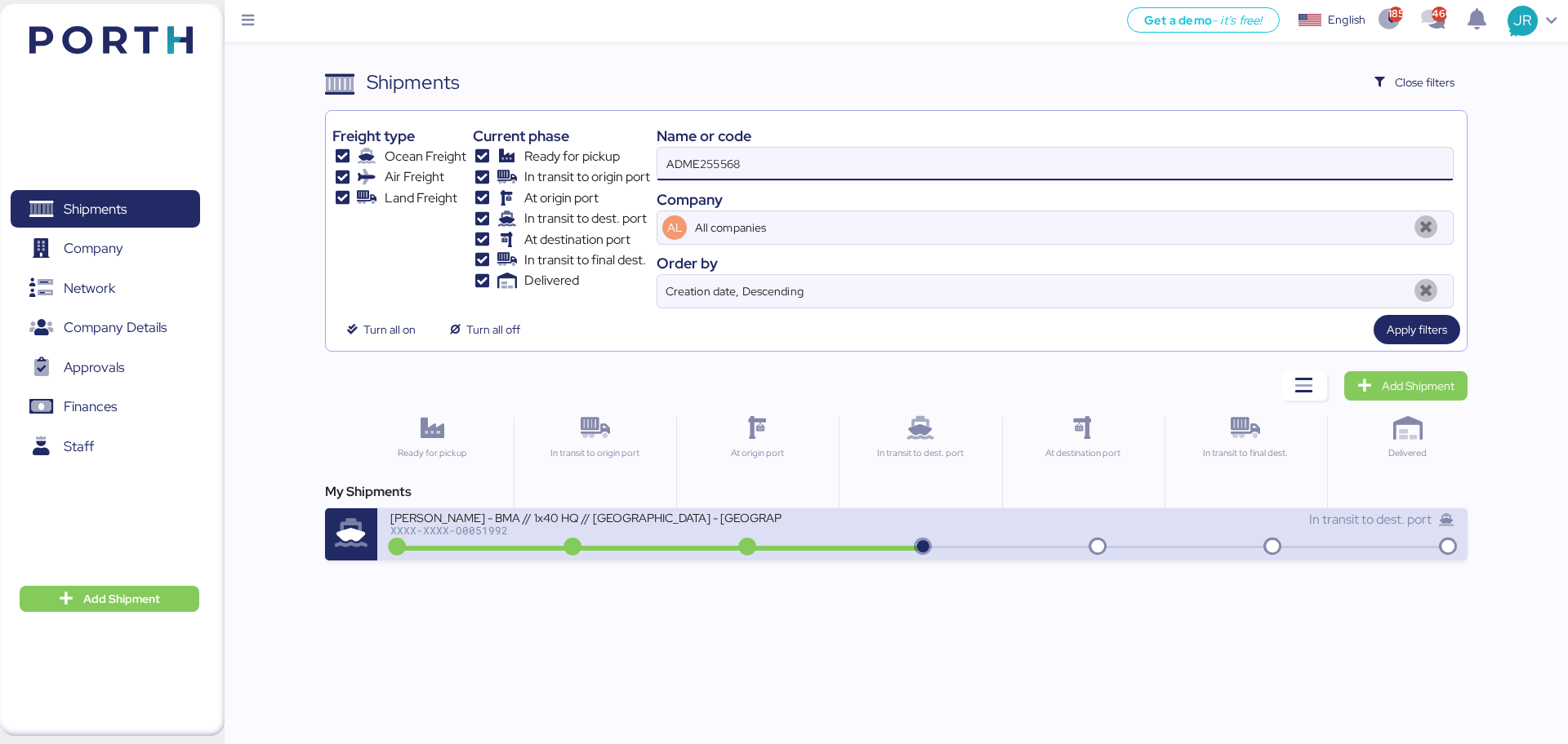
click at [479, 520] on div "[PERSON_NAME] - BMA // 1x40 HQ // [GEOGRAPHIC_DATA] - [GEOGRAPHIC_DATA] // MBL:…" at bounding box center [586, 517] width 392 height 14
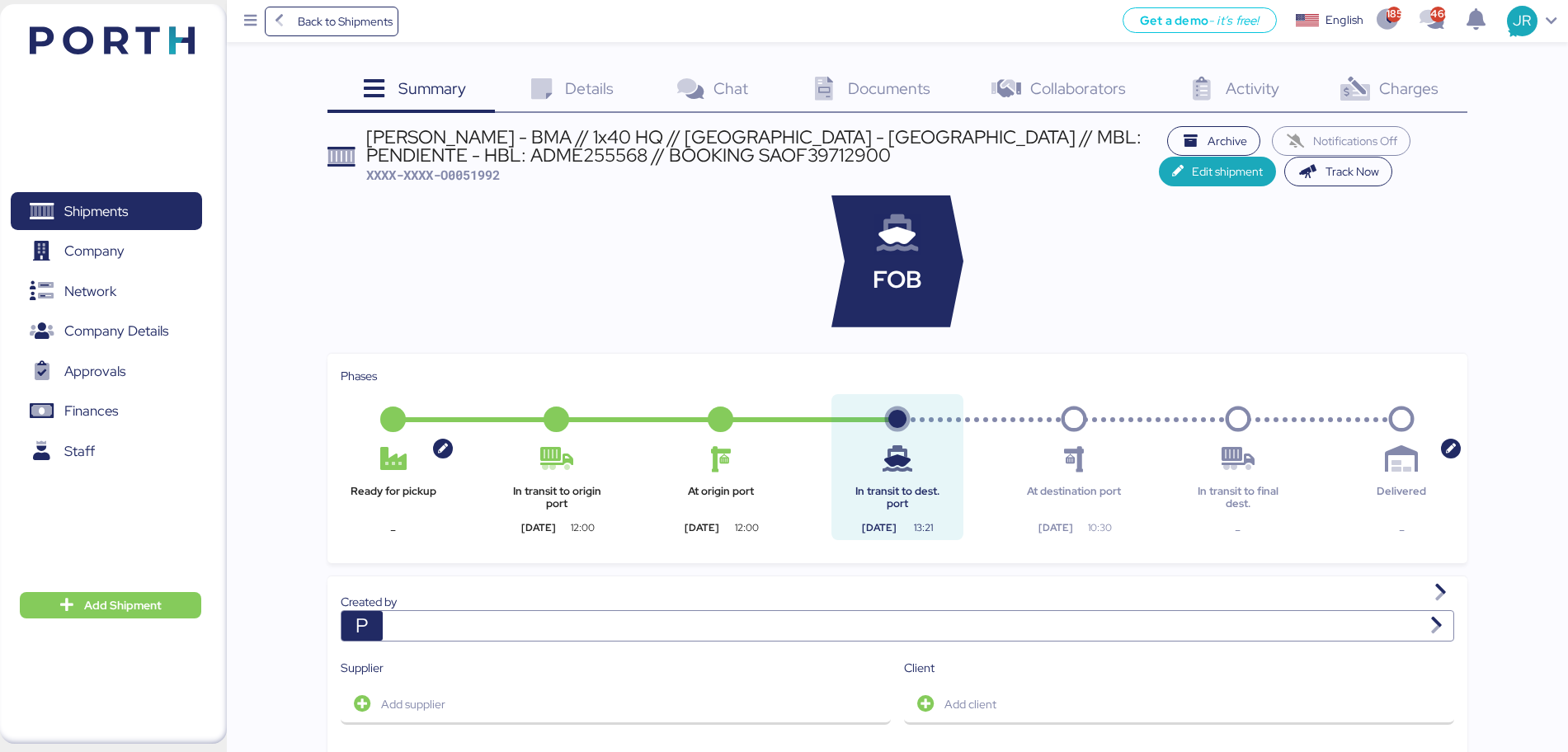
click at [1388, 88] on span "Charges" at bounding box center [1408, 88] width 59 height 21
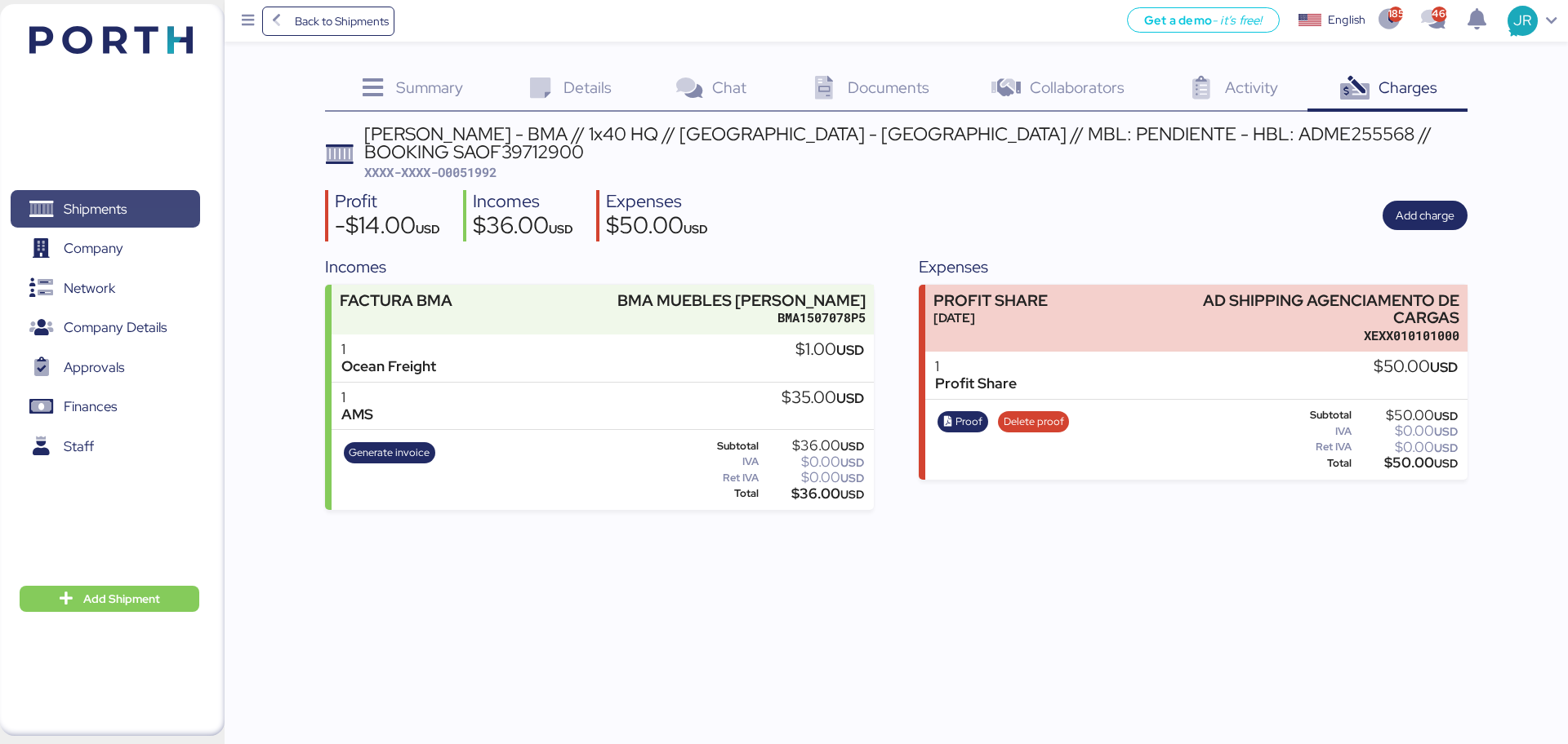
click at [99, 204] on span "Shipments" at bounding box center [96, 209] width 63 height 24
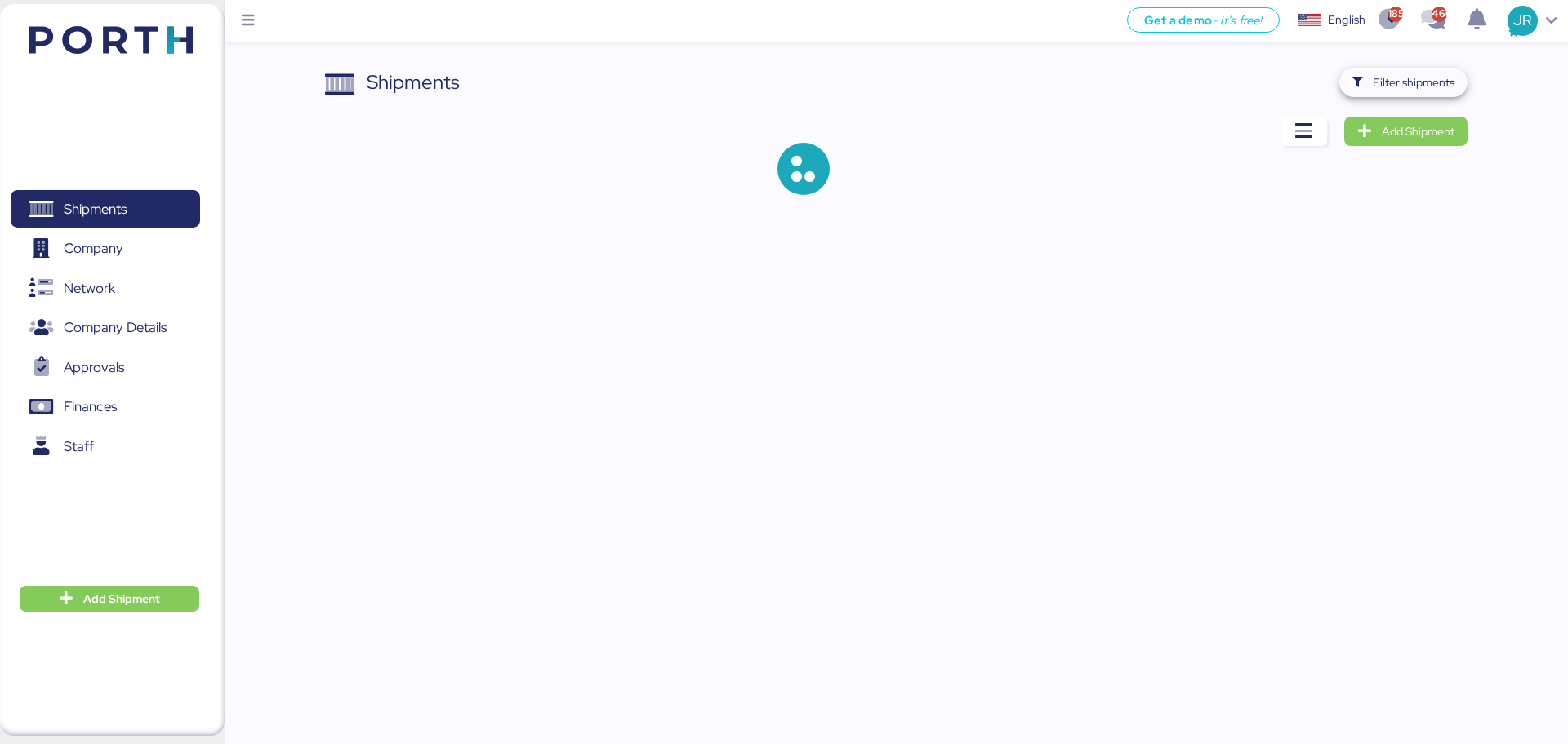
click at [1376, 91] on span "Filter shipments" at bounding box center [1413, 82] width 82 height 19
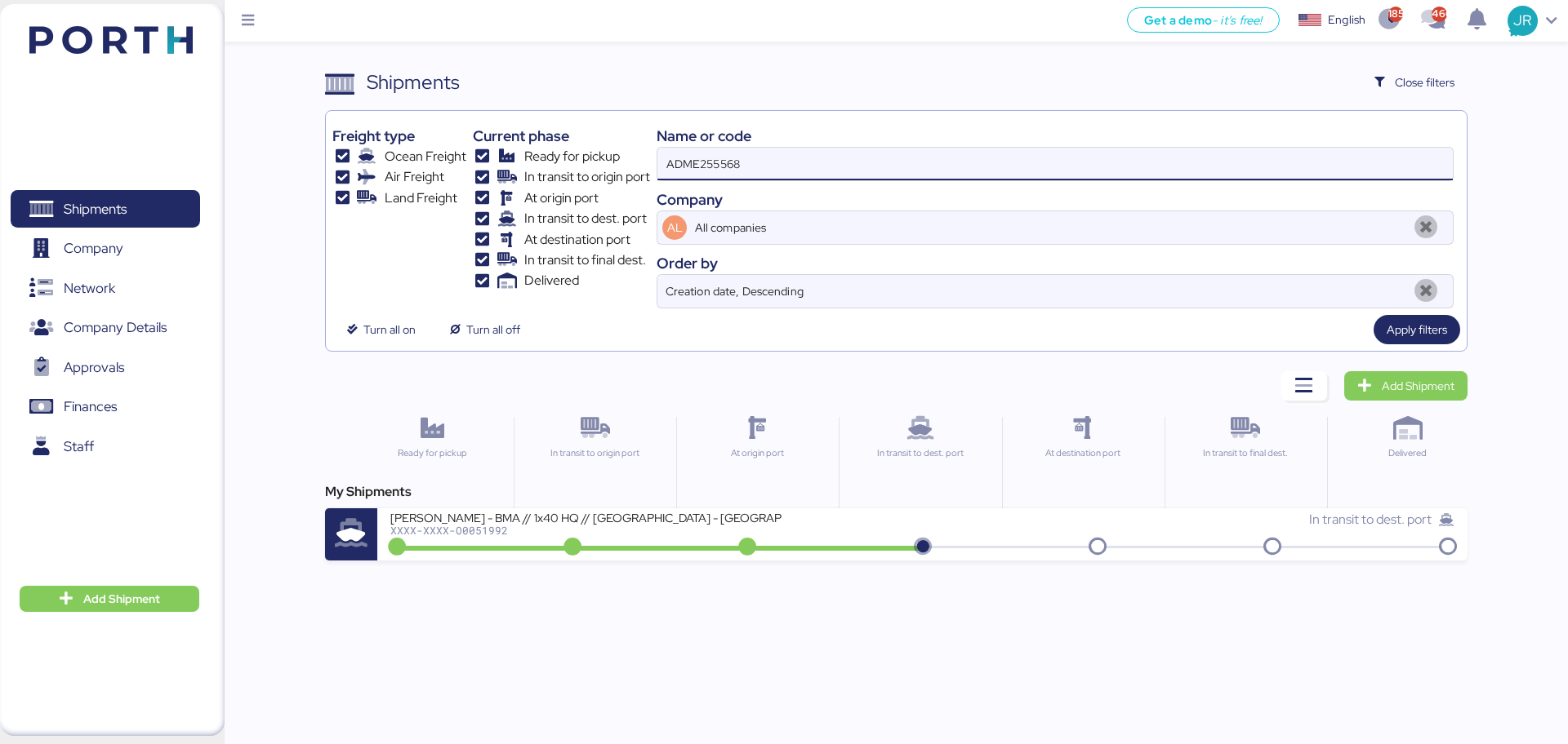
drag, startPoint x: 778, startPoint y: 159, endPoint x: 394, endPoint y: 184, distance: 384.8
click at [399, 184] on div "Freight type Ocean Freight Air Freight Land Freight Current phase Ready for pic…" at bounding box center [895, 213] width 1126 height 191
paste input "O0051847"
type input "O0051847"
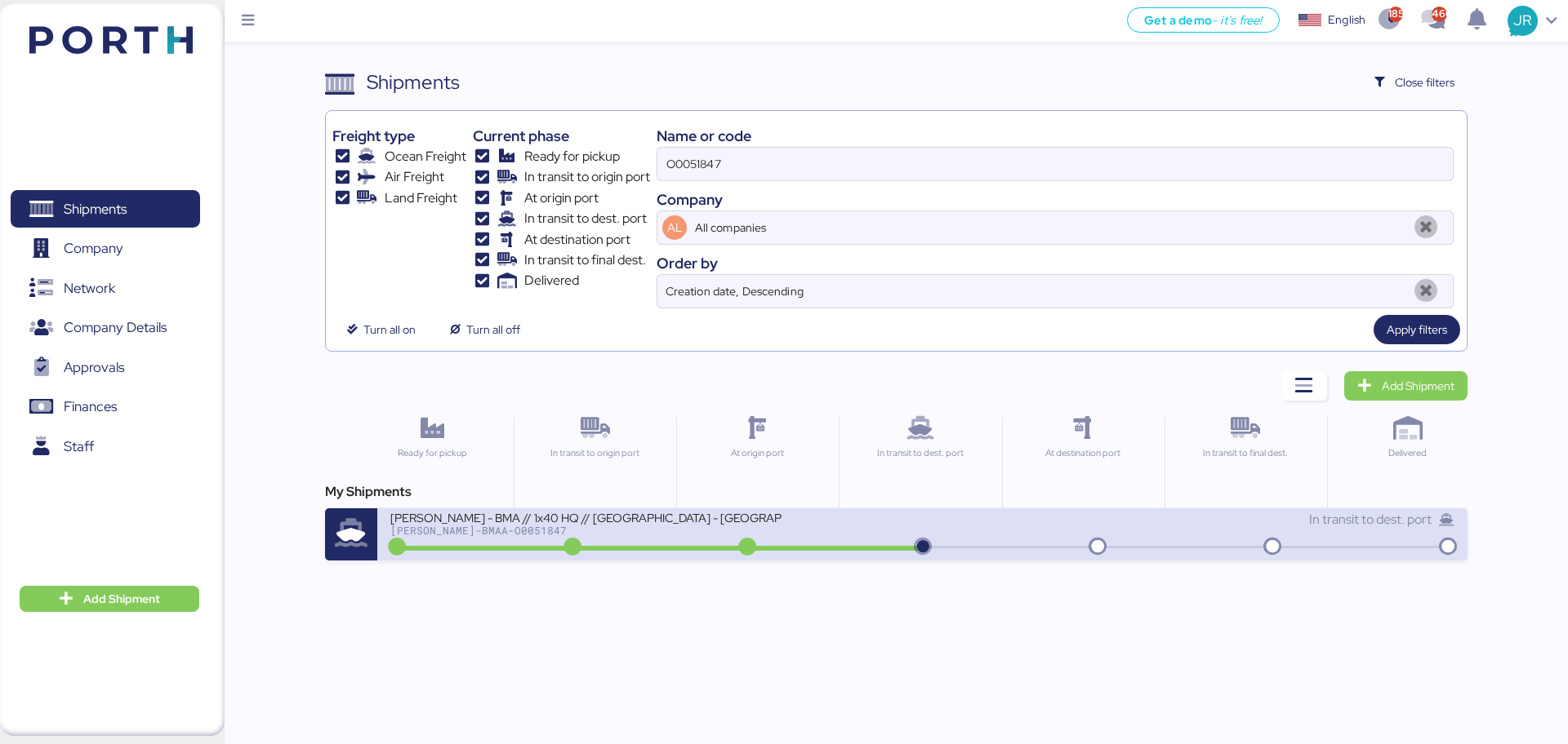
click at [457, 540] on div "[PERSON_NAME] - BMA // 1x40 HQ // [GEOGRAPHIC_DATA] - [GEOGRAPHIC_DATA] // MBL:…" at bounding box center [656, 527] width 531 height 35
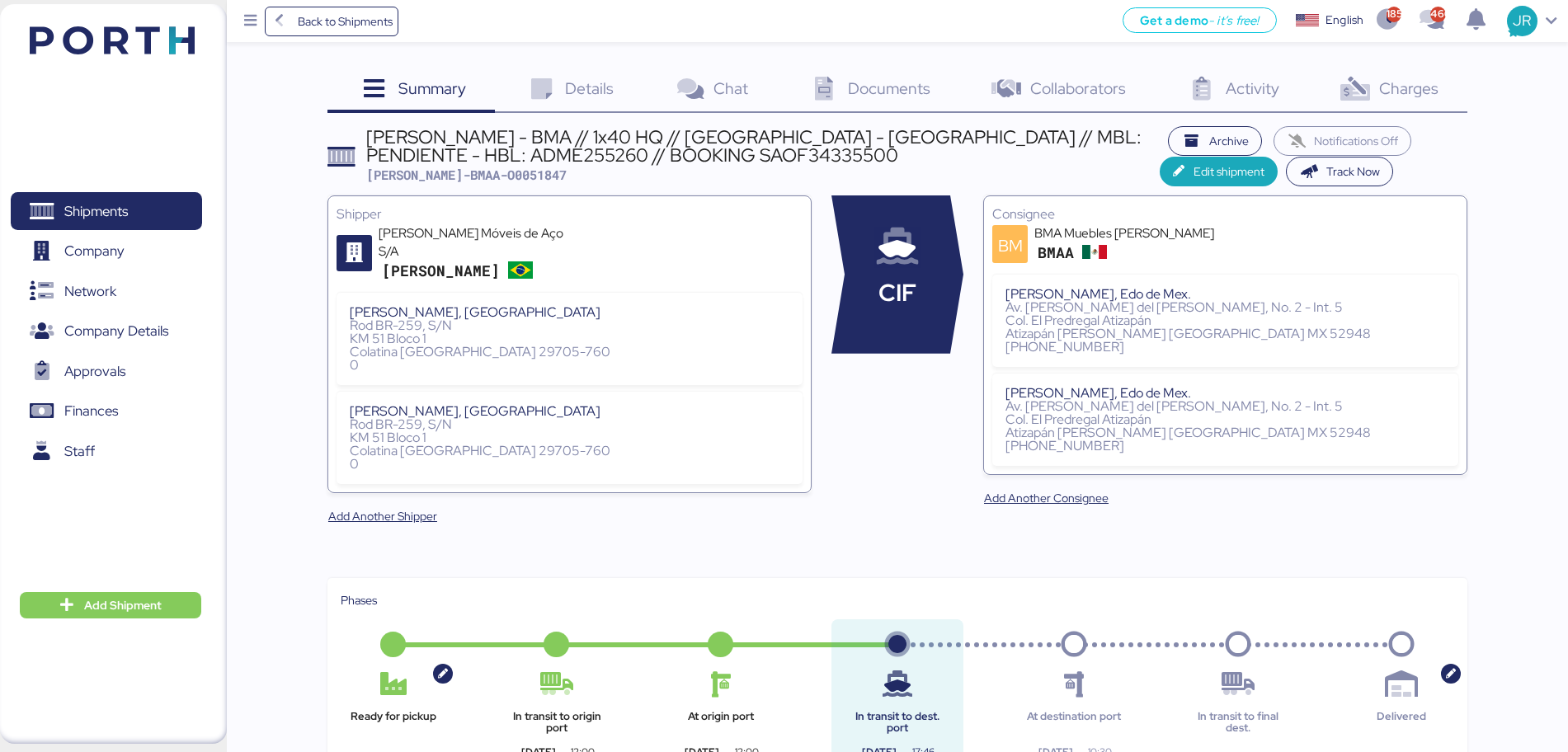
click at [1387, 84] on span "Charges" at bounding box center [1408, 88] width 59 height 21
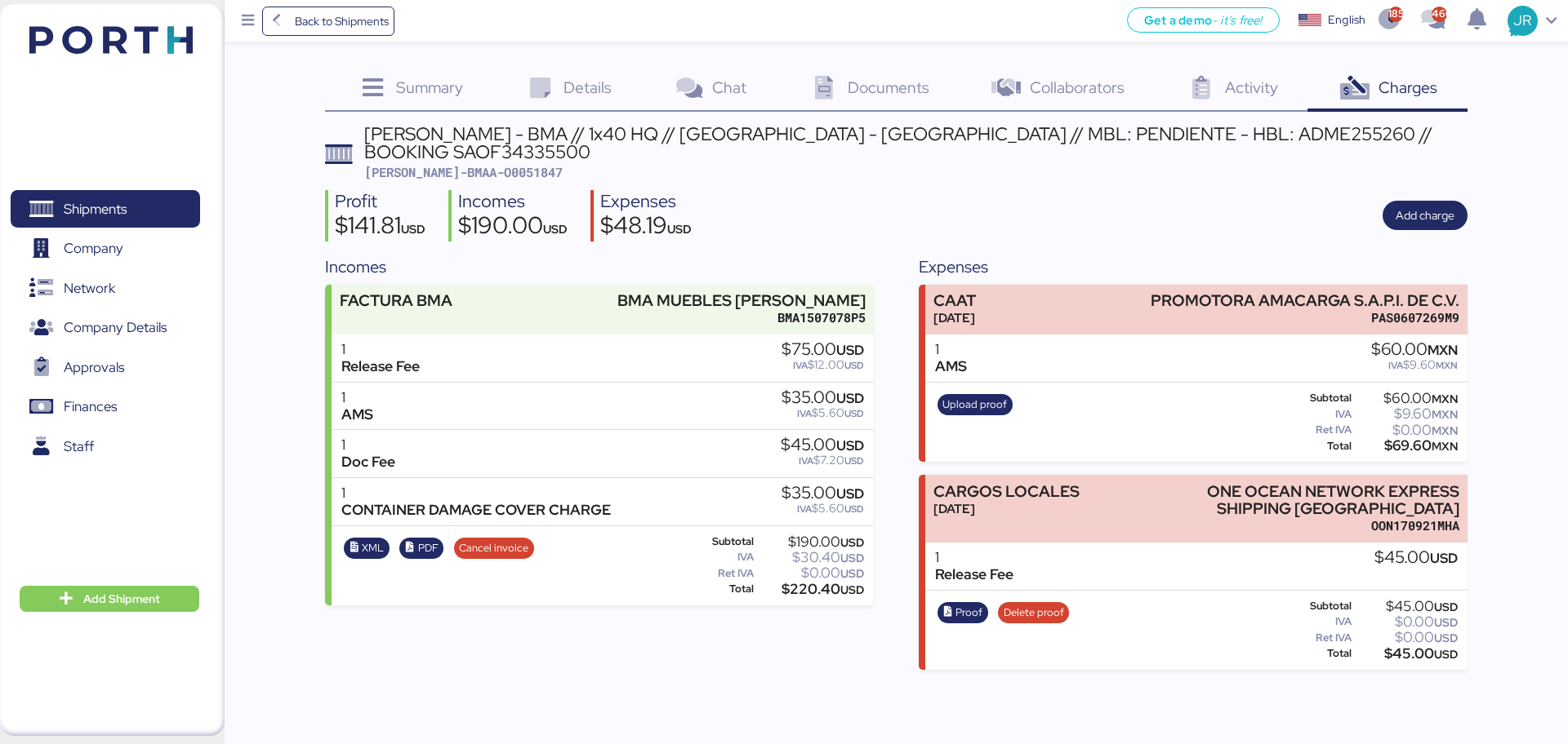
click at [1130, 134] on div "[PERSON_NAME] - BMA // 1x40 HQ // [GEOGRAPHIC_DATA] - [GEOGRAPHIC_DATA] // MBL:…" at bounding box center [916, 143] width 1103 height 37
copy div "ADME255260"
